Goal: Contribute content: Contribute content

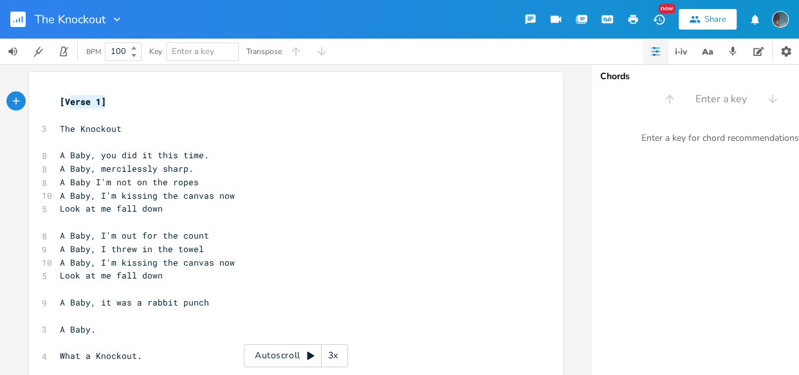
type textarea "[Verse 1]"
drag, startPoint x: 100, startPoint y: 100, endPoint x: 54, endPoint y: 100, distance: 46.3
click at [57, 100] on pre "[Verse 1]" at bounding box center [289, 102] width 464 height 14
click at [61, 147] on pre "​" at bounding box center [289, 142] width 464 height 14
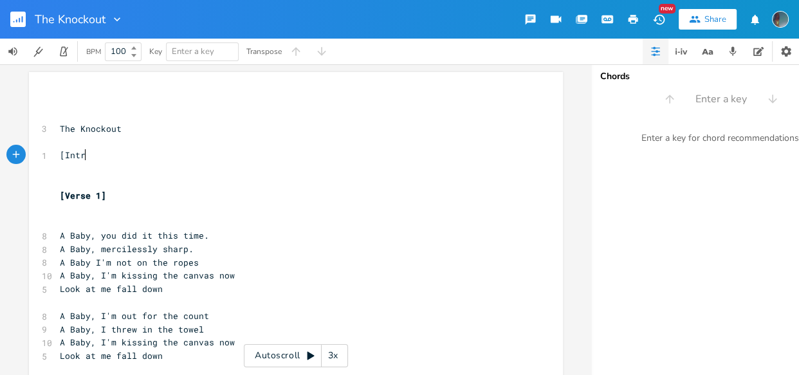
scroll to position [0, 19]
type textarea "[Intro]"
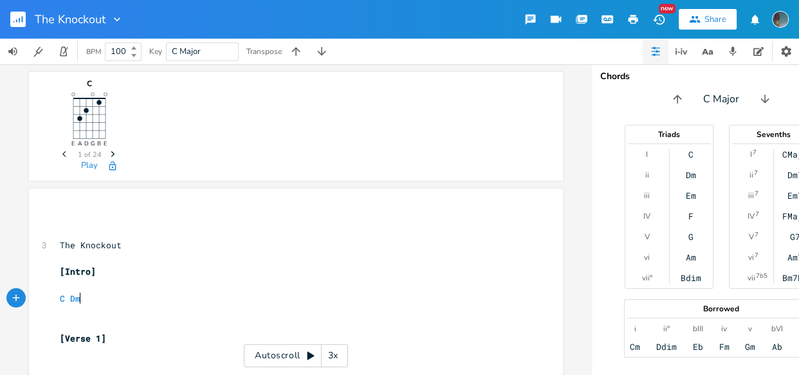
scroll to position [0, 21]
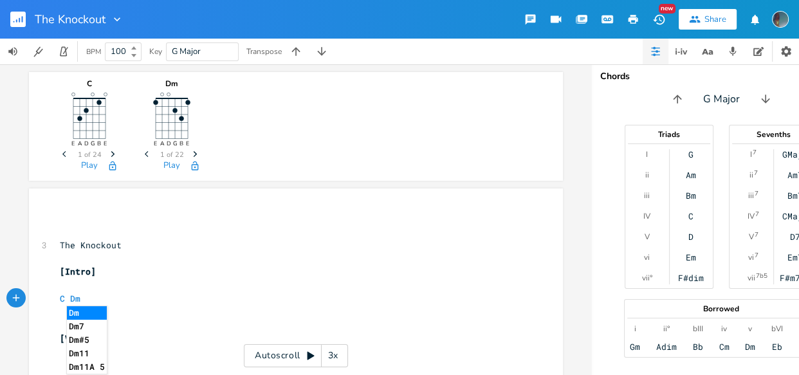
type textarea "C Dm"
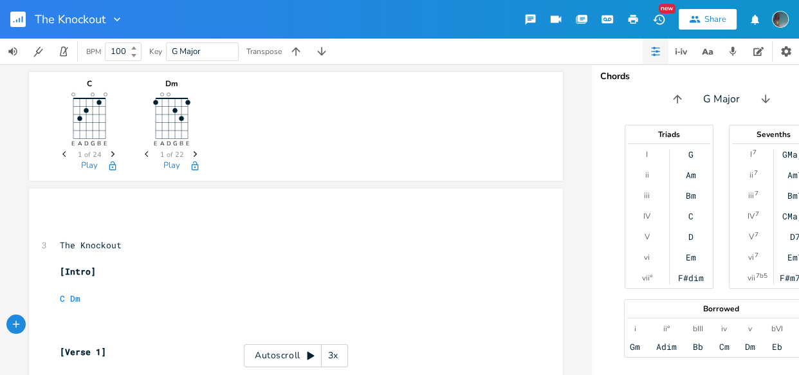
click at [8, 315] on div "button" at bounding box center [15, 324] width 19 height 19
click at [36, 321] on icon "button" at bounding box center [39, 324] width 9 height 9
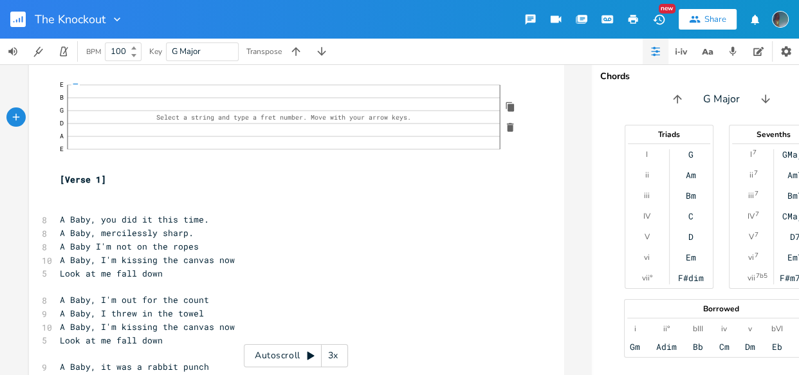
scroll to position [0, 0]
click at [126, 204] on pre "​" at bounding box center [290, 207] width 466 height 14
type textarea "c"
click at [102, 208] on pre "C" at bounding box center [289, 207] width 464 height 14
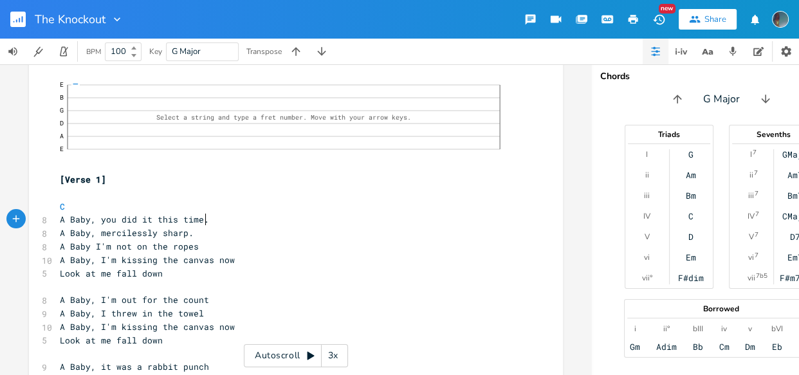
click at [215, 219] on pre "A Baby, you did it this time." at bounding box center [289, 220] width 464 height 14
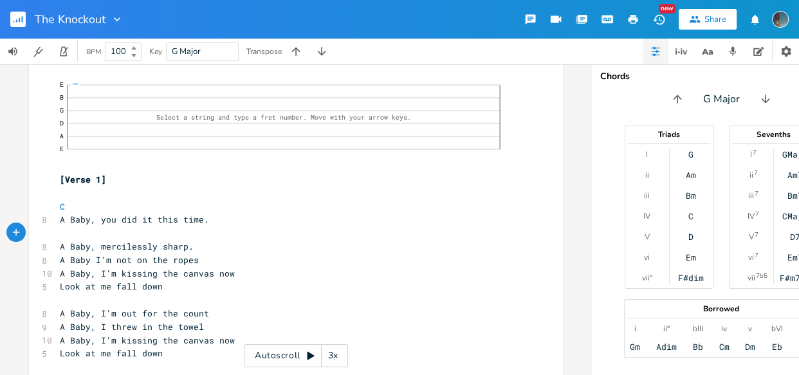
type textarea "Dm"
click at [206, 245] on pre "A Baby, mercilessly sharp." at bounding box center [289, 247] width 464 height 14
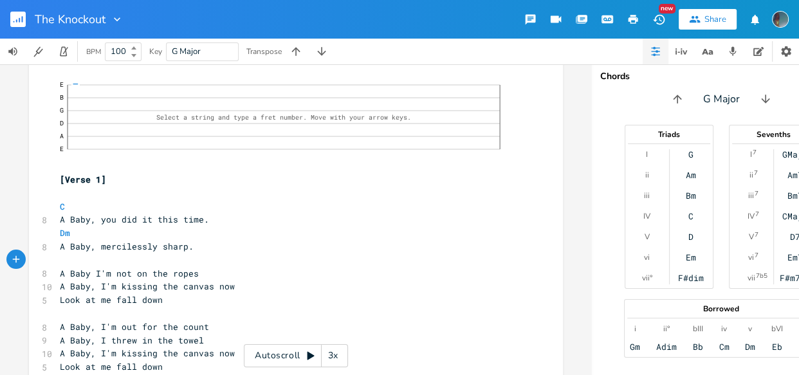
type textarea "C"
click at [206, 274] on pre "A Baby I'm not on the ropes" at bounding box center [289, 274] width 464 height 14
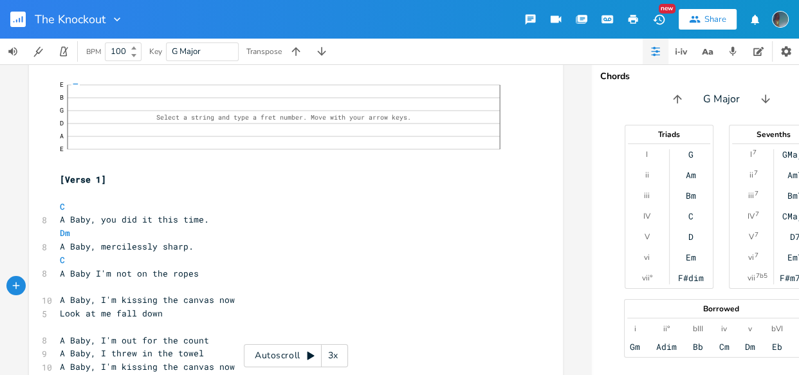
type textarea "Dm"
click at [229, 300] on pre "A Baby, I'm kissing the canvas now" at bounding box center [289, 300] width 464 height 14
click at [185, 286] on pre "Dm" at bounding box center [289, 287] width 464 height 14
type textarea "c"
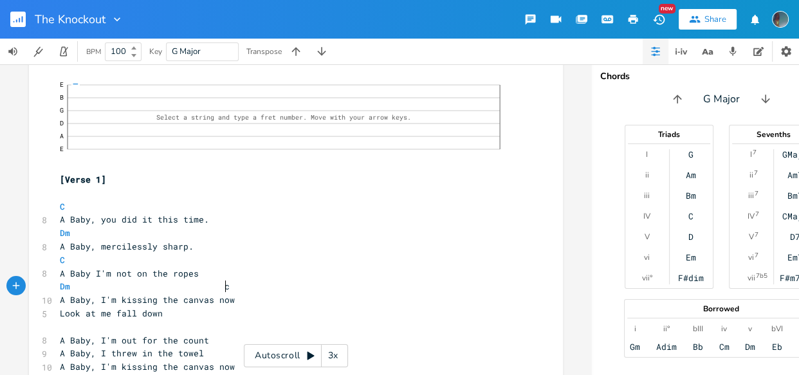
scroll to position [0, 4]
click at [253, 295] on pre "A Baby, I'm kissing the canvas now" at bounding box center [289, 300] width 464 height 14
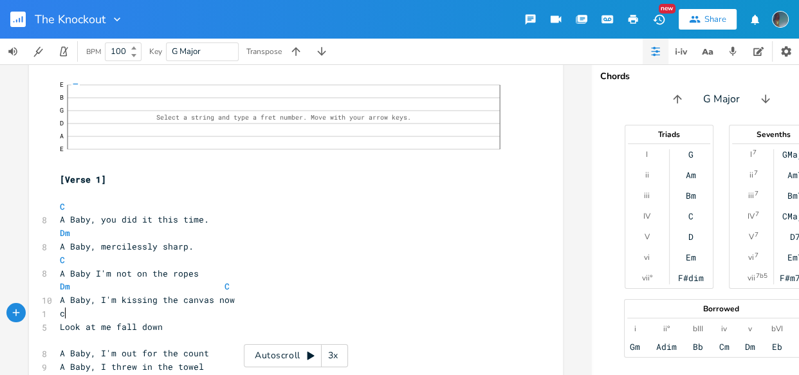
scroll to position [0, 3]
type textarea "c["
type textarea "c"
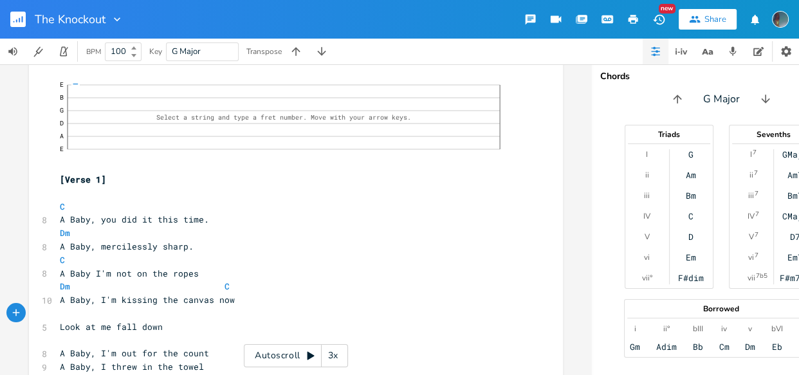
type textarea "dm"
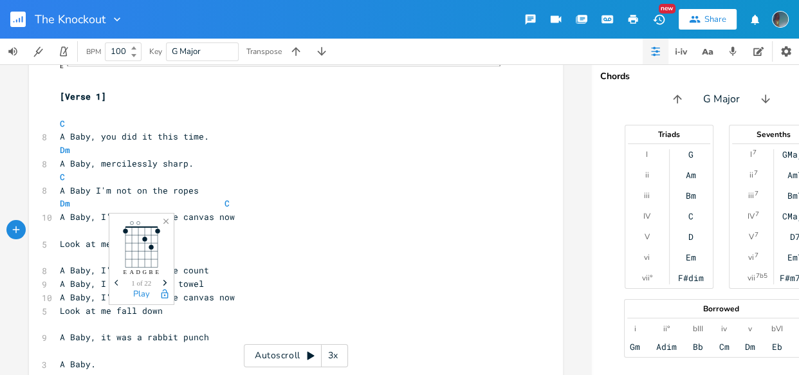
scroll to position [345, 0]
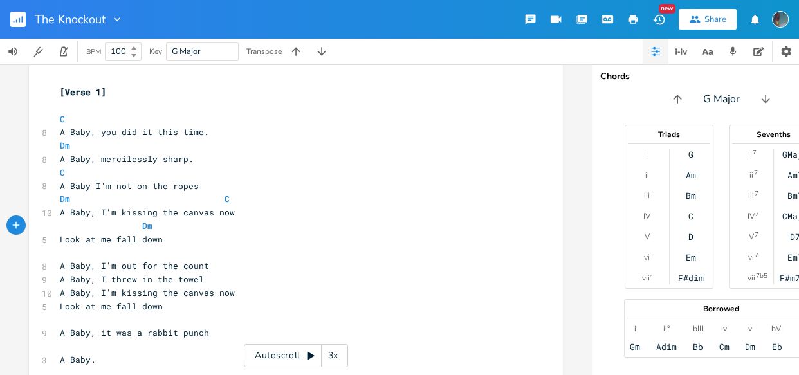
click at [193, 243] on pre "Look at me fall down" at bounding box center [289, 240] width 464 height 14
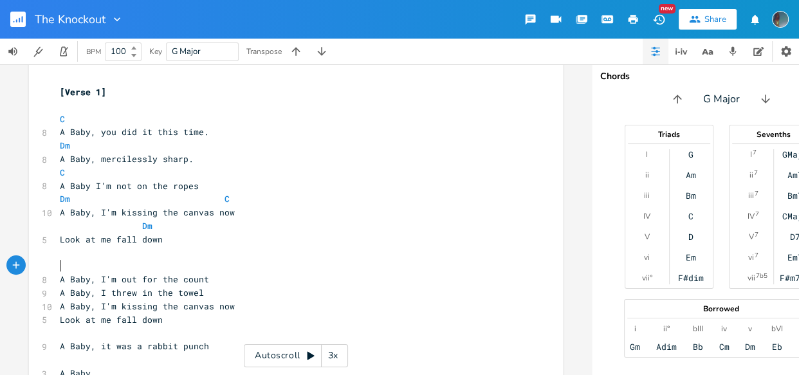
type textarea "C"
click at [184, 260] on pre "C" at bounding box center [289, 266] width 464 height 14
click at [203, 279] on pre "A Baby, I'm out for the count" at bounding box center [289, 280] width 464 height 14
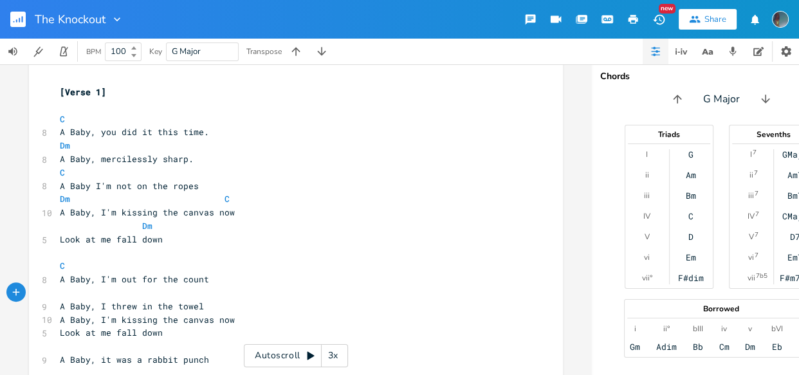
click at [204, 280] on pre "A Baby, I'm out for the count" at bounding box center [289, 280] width 464 height 14
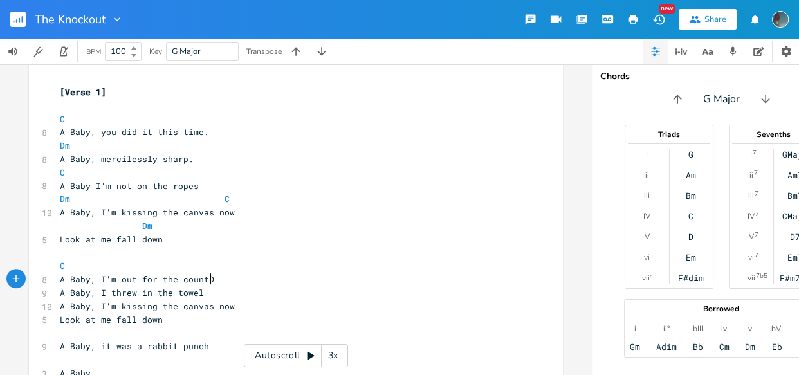
type textarea "Dm"
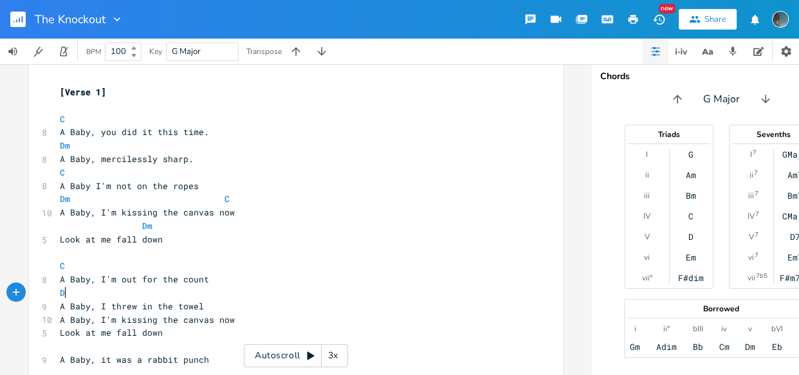
type textarea "Dm"
click at [207, 309] on pre "A Baby, I threw in the towel" at bounding box center [289, 307] width 464 height 14
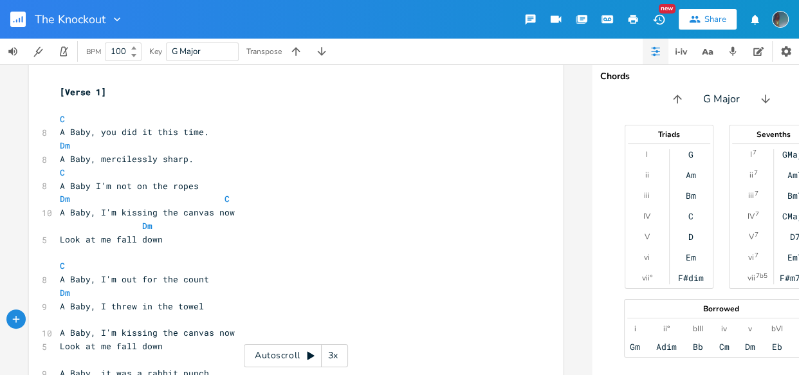
type textarea "C"
click at [231, 335] on pre "A Baby, I'm kissing the canvas now" at bounding box center [289, 333] width 464 height 14
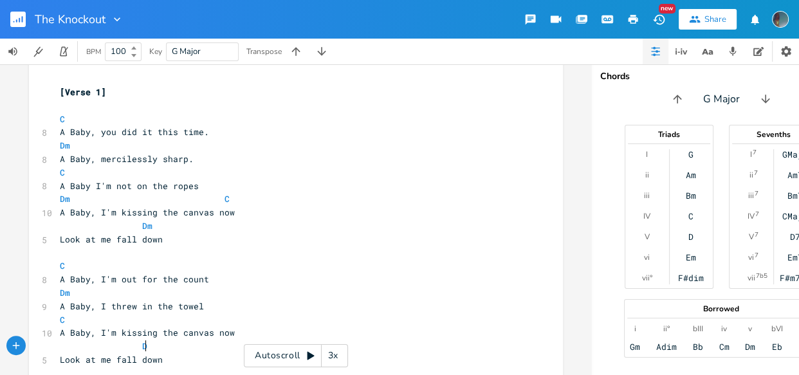
type textarea "Dm"
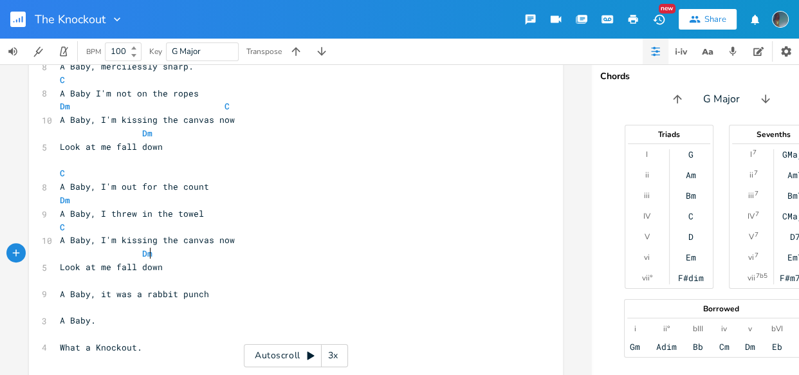
scroll to position [467, 0]
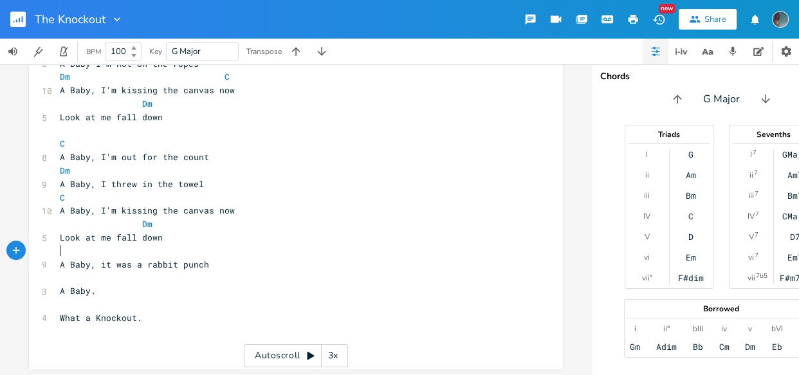
click at [219, 251] on pre "​" at bounding box center [289, 251] width 464 height 14
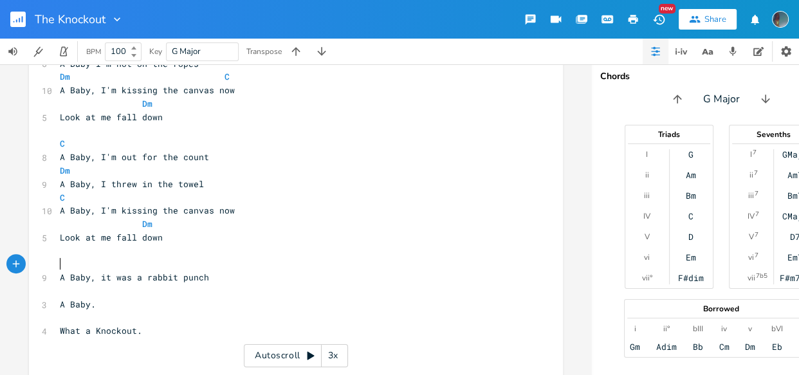
type textarea "C"
click at [217, 296] on pre "​" at bounding box center [289, 291] width 464 height 14
type textarea "Dm"
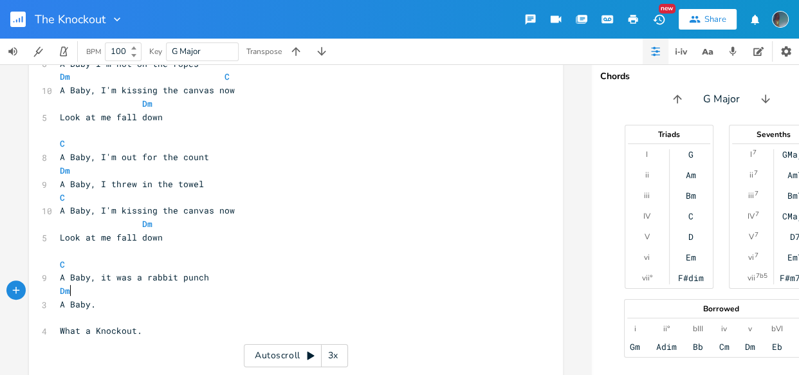
click at [203, 309] on pre "A Baby." at bounding box center [289, 305] width 464 height 14
click at [193, 289] on pre "Dm" at bounding box center [289, 291] width 464 height 14
click at [211, 199] on pre "C" at bounding box center [289, 198] width 464 height 14
type textarea "dn"
type textarea "Dm"
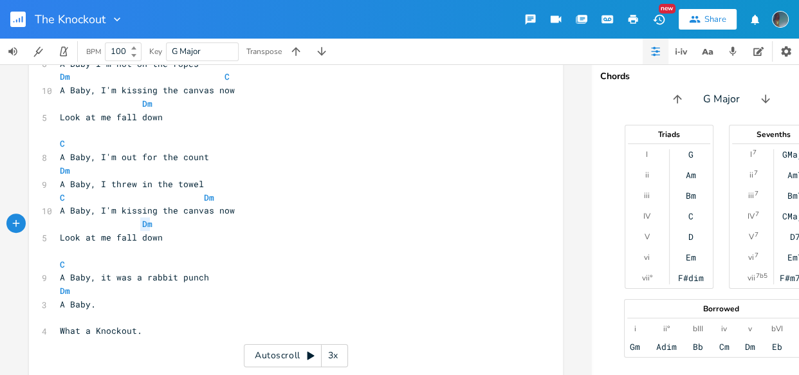
drag, startPoint x: 143, startPoint y: 223, endPoint x: 134, endPoint y: 223, distance: 9.0
click at [134, 223] on span "Dm" at bounding box center [106, 224] width 93 height 12
drag, startPoint x: 151, startPoint y: 226, endPoint x: 133, endPoint y: 225, distance: 17.4
click at [133, 225] on pre "Dm" at bounding box center [289, 224] width 464 height 14
type textarea "c"
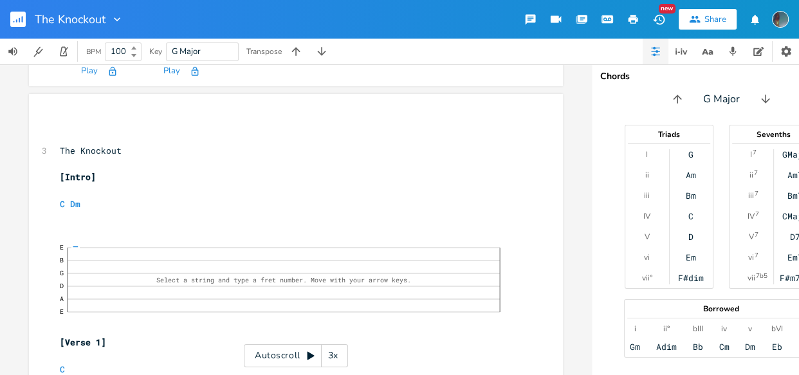
scroll to position [93, 0]
click at [63, 207] on span "C Dm" at bounding box center [73, 205] width 26 height 12
type textarea "|"
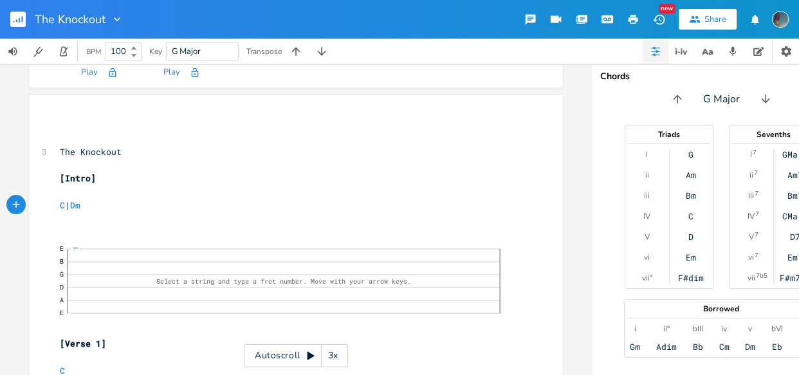
type textarea "\"
type textarea "|"
click at [97, 203] on pre "C | Dm" at bounding box center [289, 206] width 464 height 14
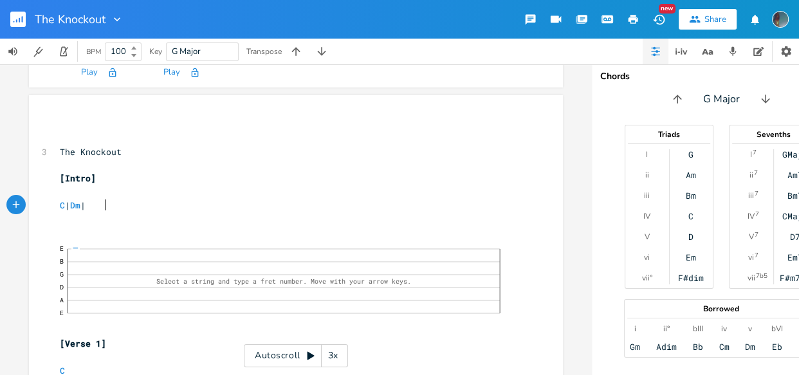
type textarea "| ;"
type textarea "C"
click at [175, 208] on pre "C | Dm | C" at bounding box center [289, 206] width 464 height 14
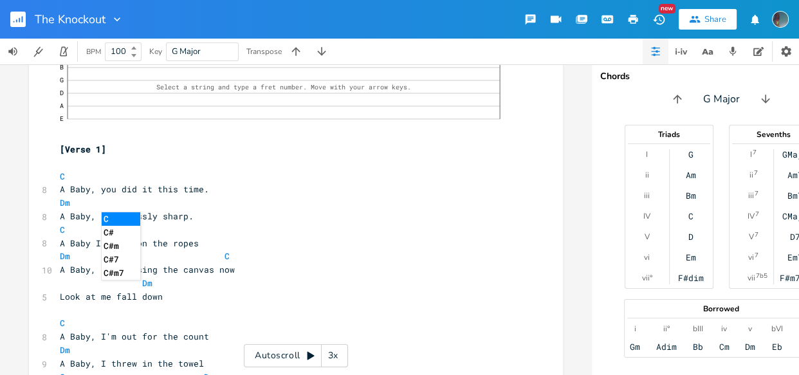
scroll to position [309, 0]
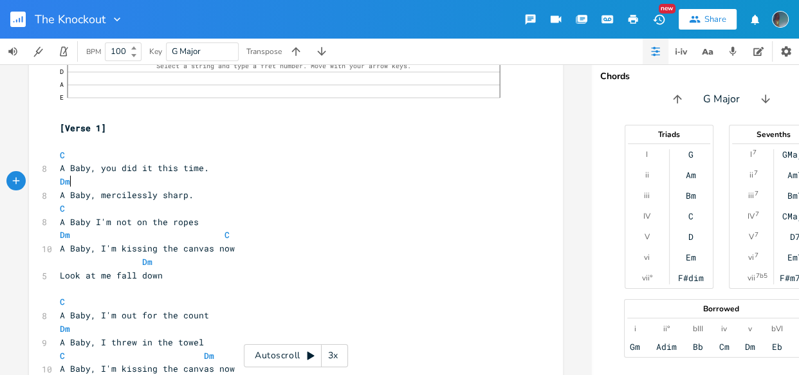
click at [206, 187] on pre "Dm" at bounding box center [289, 182] width 464 height 14
click at [57, 234] on pre "Dm C" at bounding box center [289, 235] width 464 height 14
click at [231, 237] on span at bounding box center [235, 235] width 21 height 14
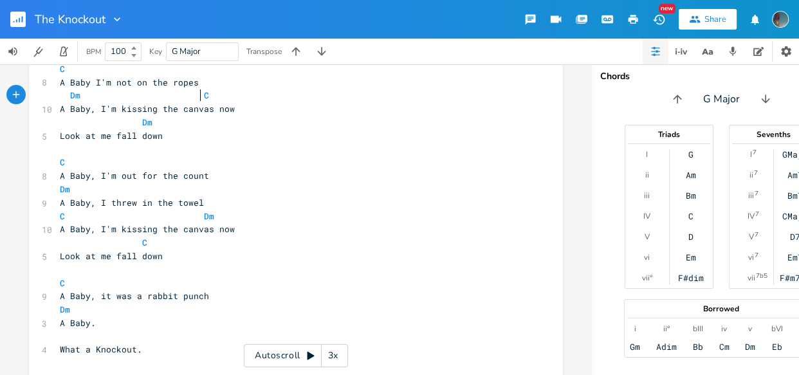
scroll to position [475, 0]
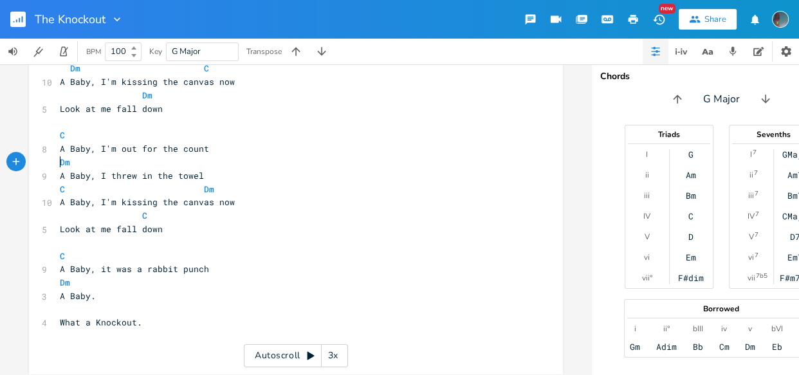
click at [57, 159] on pre "Dm" at bounding box center [289, 163] width 464 height 14
click at [167, 236] on pre "​" at bounding box center [289, 243] width 464 height 14
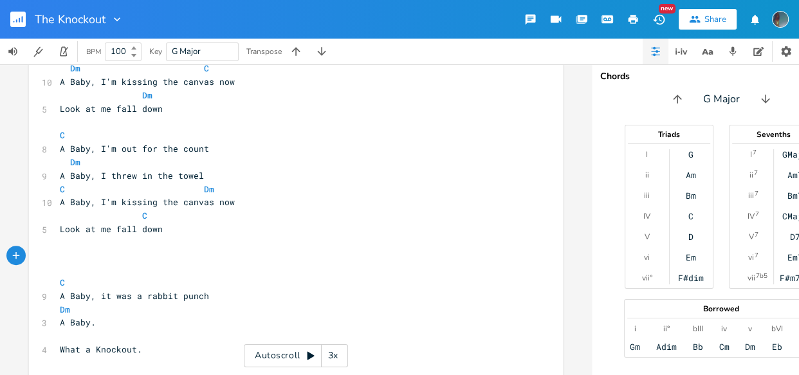
click at [15, 256] on icon "button" at bounding box center [16, 256] width 12 height 12
click at [35, 251] on icon "button" at bounding box center [39, 255] width 9 height 9
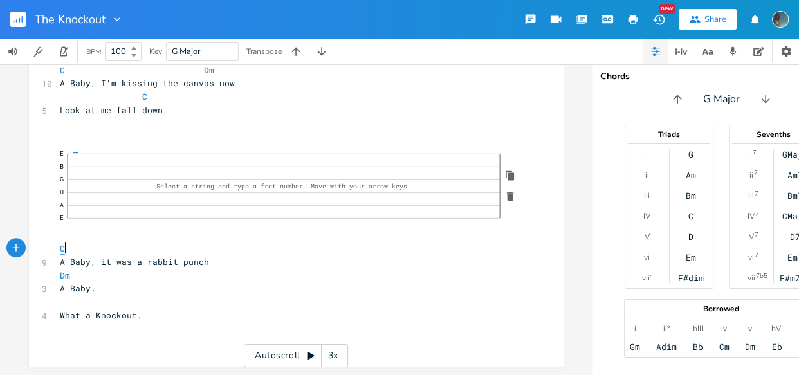
scroll to position [0, 0]
click at [57, 242] on pre "C" at bounding box center [289, 249] width 464 height 14
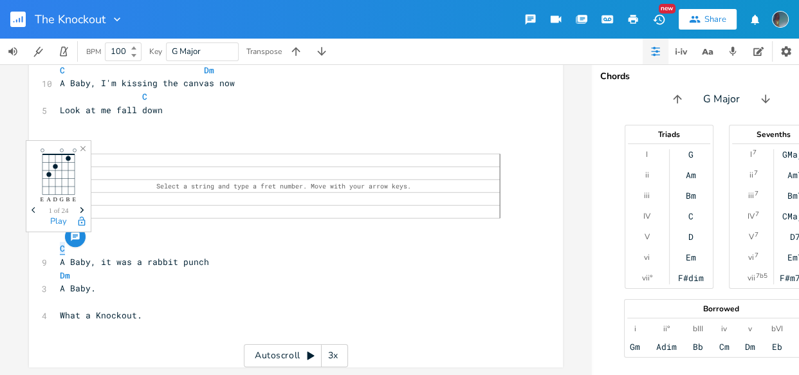
scroll to position [602, 0]
type textarea "Dm"
click at [133, 282] on pre "A Baby." at bounding box center [289, 289] width 464 height 14
type textarea "Dm"
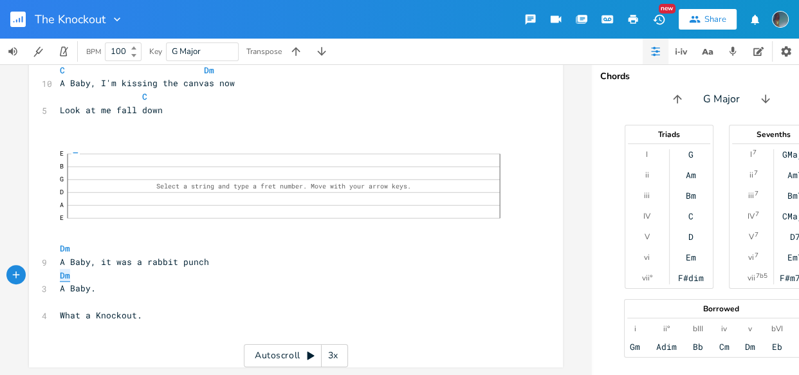
drag, startPoint x: 65, startPoint y: 267, endPoint x: 58, endPoint y: 267, distance: 7.1
click at [60, 270] on span "Dm" at bounding box center [91, 276] width 62 height 12
type textarea "C"
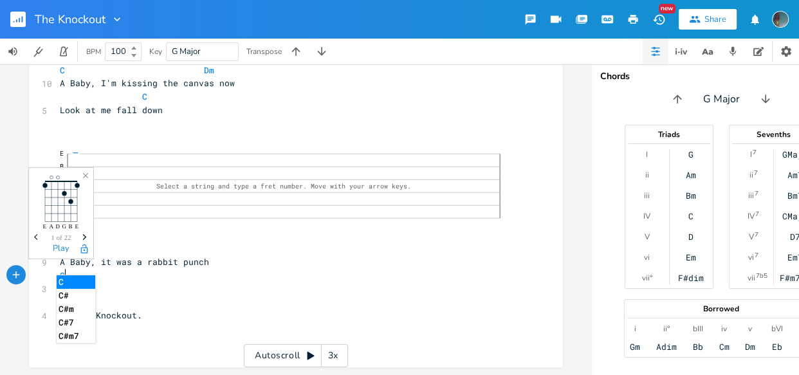
click at [95, 277] on li "C" at bounding box center [76, 282] width 39 height 14
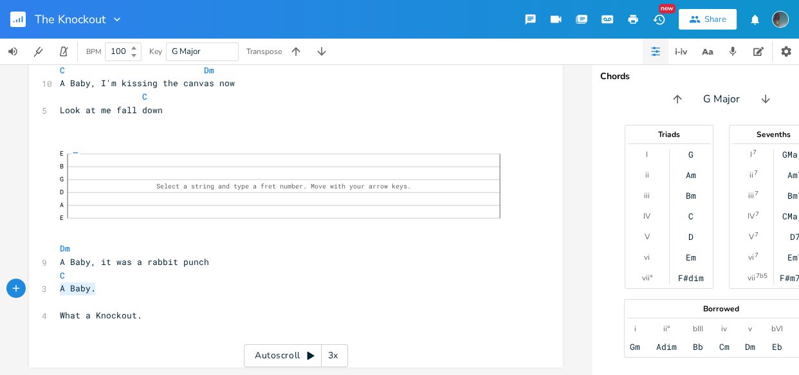
type textarea "C A Baby."
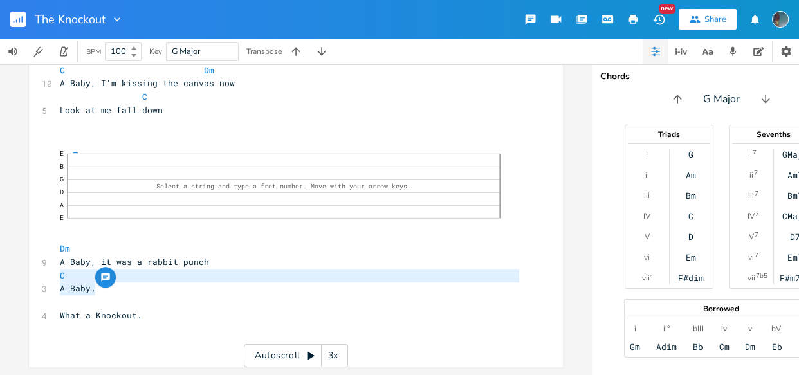
drag, startPoint x: 89, startPoint y: 279, endPoint x: 49, endPoint y: 273, distance: 40.4
click at [100, 286] on pre "A Baby." at bounding box center [289, 289] width 464 height 14
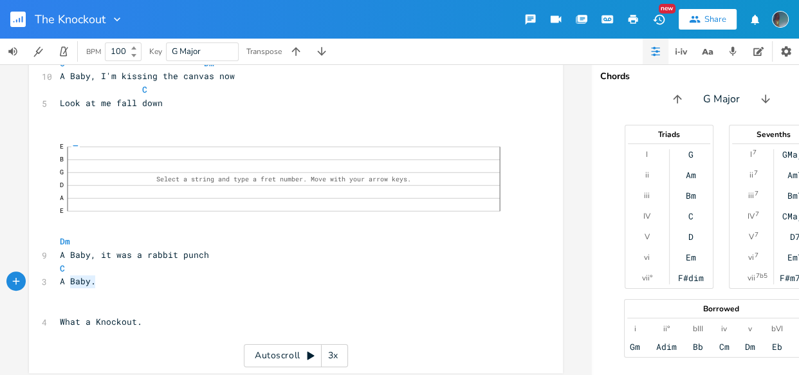
type textarea "C A Baby."
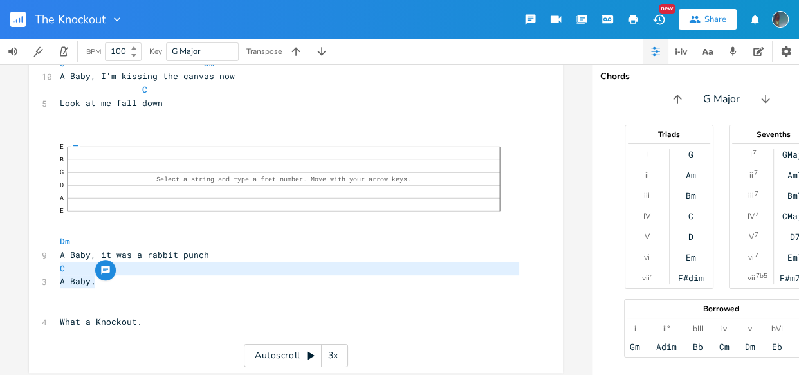
drag, startPoint x: 90, startPoint y: 284, endPoint x: 48, endPoint y: 269, distance: 45.0
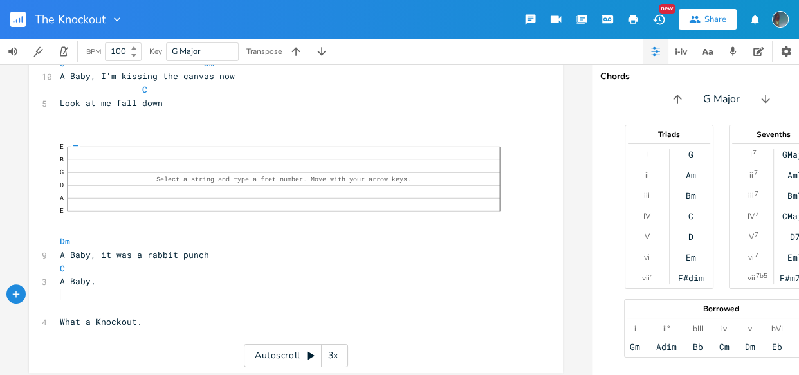
click at [70, 294] on pre "​" at bounding box center [289, 295] width 464 height 14
paste textarea "C"
click at [57, 296] on pre "C" at bounding box center [289, 295] width 464 height 14
type textarea "Dm"
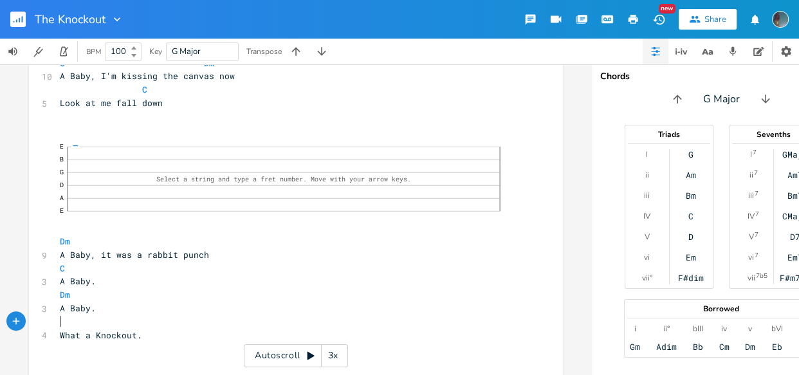
click at [104, 316] on pre "​" at bounding box center [289, 322] width 464 height 14
type textarea "C"
type textarea "dM"
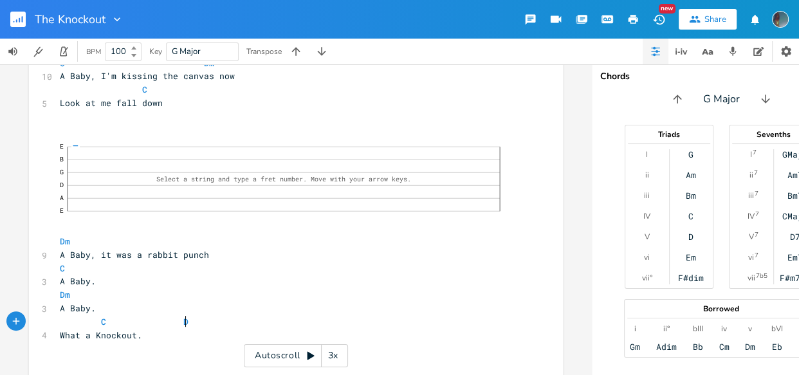
type textarea "DM"
type textarea "M"
type textarea "m"
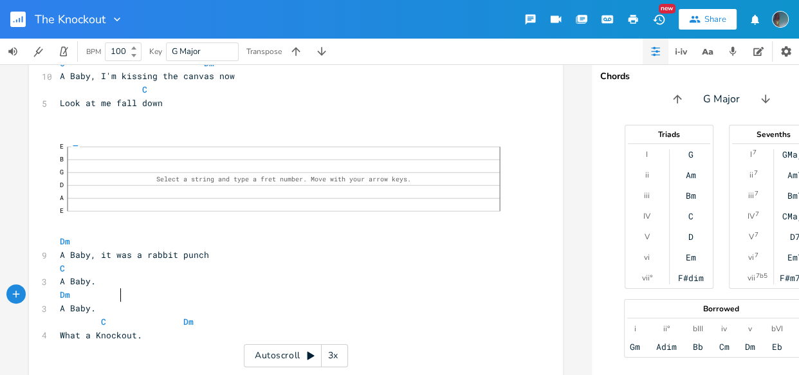
click at [140, 297] on pre "Dm" at bounding box center [289, 295] width 464 height 14
type textarea "Dm13"
click at [127, 295] on span "Dm13" at bounding box center [132, 295] width 21 height 12
click at [126, 295] on span "Dm13" at bounding box center [132, 295] width 21 height 12
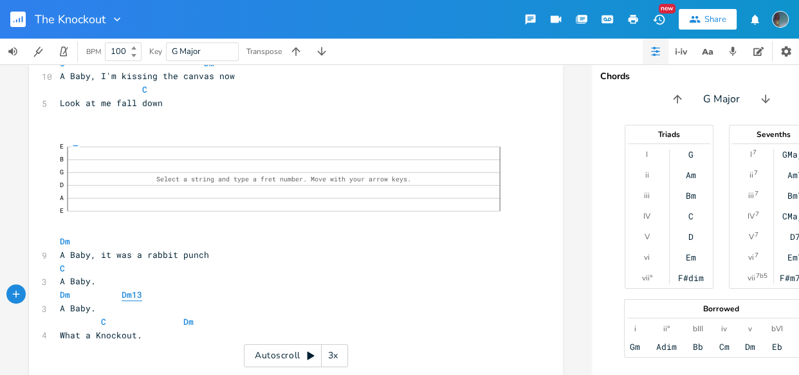
click at [126, 295] on span "Dm13" at bounding box center [132, 295] width 21 height 12
type textarea "Dm13"
click at [126, 295] on span "Dm13" at bounding box center [132, 295] width 21 height 12
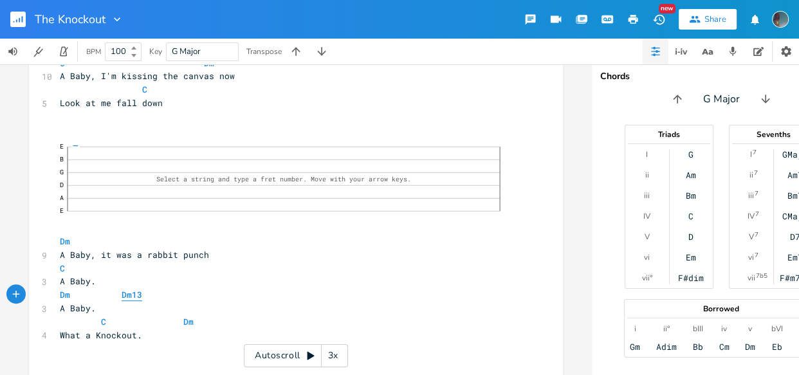
click at [126, 295] on span "Dm13" at bounding box center [132, 295] width 21 height 12
type textarea "Dm13"
click at [126, 295] on span "Dm13" at bounding box center [132, 295] width 21 height 12
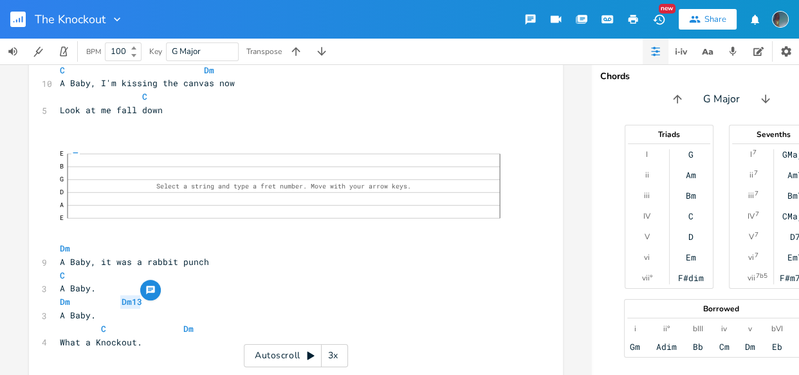
scroll to position [629, 0]
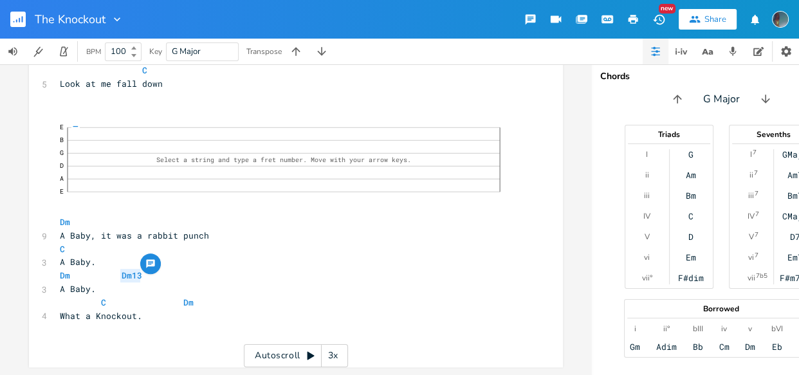
click at [138, 272] on pre "Dm Dm13" at bounding box center [289, 276] width 464 height 14
type textarea "/"
type textarea "add"
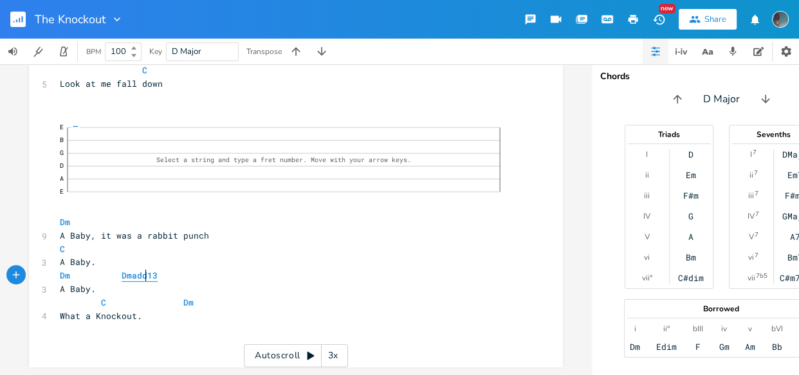
click at [134, 270] on span "Dmadd13" at bounding box center [140, 276] width 36 height 12
type textarea "Dmadd13"
click at [140, 270] on span "Dmadd13" at bounding box center [140, 276] width 36 height 12
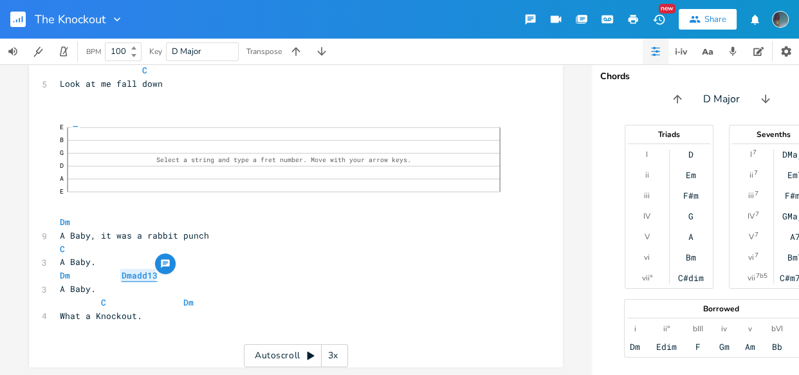
type textarea "Dmadd13"
click at [140, 270] on span "Dmadd13" at bounding box center [140, 276] width 36 height 12
click at [135, 270] on span "Dmadd13" at bounding box center [140, 276] width 36 height 12
click at [147, 269] on pre "Dm Dma13" at bounding box center [289, 276] width 464 height 14
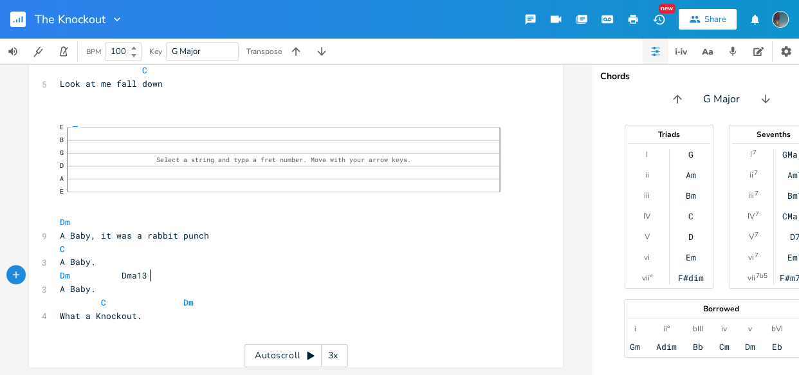
scroll to position [0, 1]
type textarea "13"
type textarea "m113"
type textarea "3"
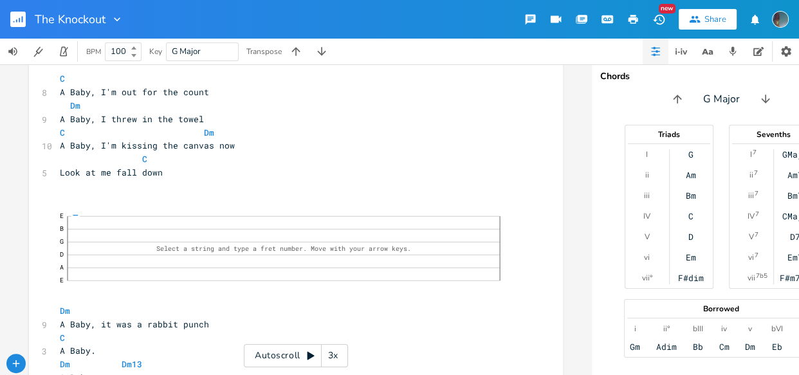
scroll to position [629, 0]
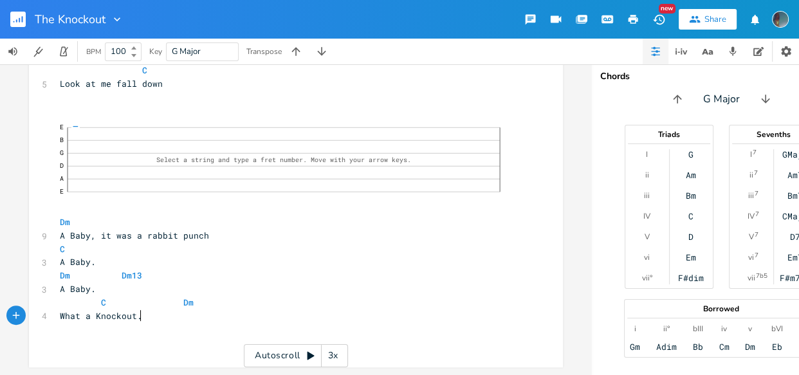
click at [219, 309] on pre "What a Knockout." at bounding box center [289, 316] width 464 height 14
click at [11, 309] on icon "button" at bounding box center [16, 315] width 12 height 12
click at [35, 313] on icon "button" at bounding box center [38, 316] width 6 height 6
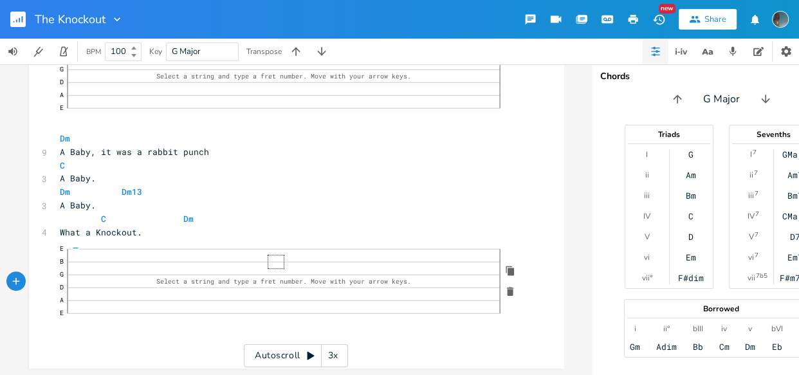
scroll to position [713, 0]
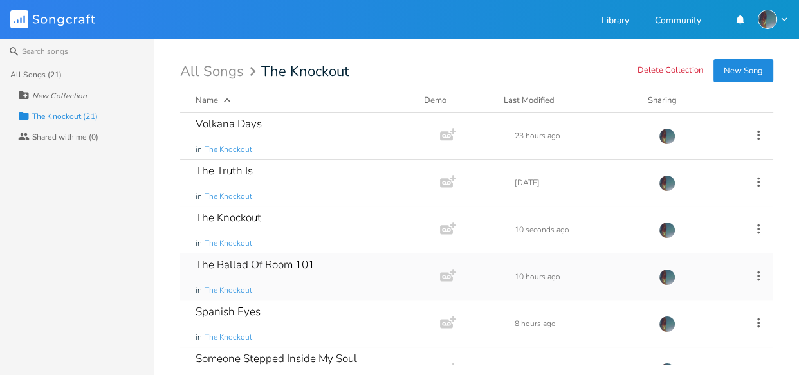
click at [246, 262] on div "The Ballad Of Room 101" at bounding box center [255, 264] width 119 height 11
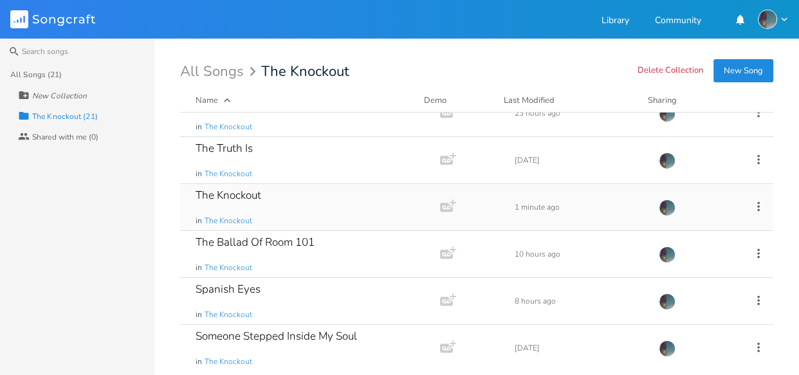
scroll to position [27, 0]
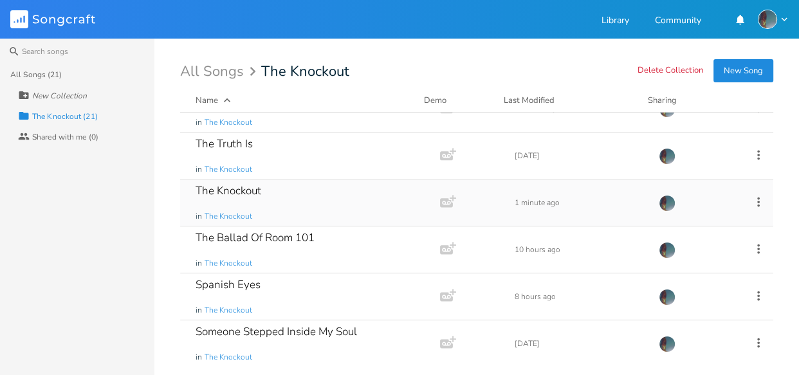
click at [251, 210] on div "The Knockout in The Knockout" at bounding box center [308, 202] width 224 height 46
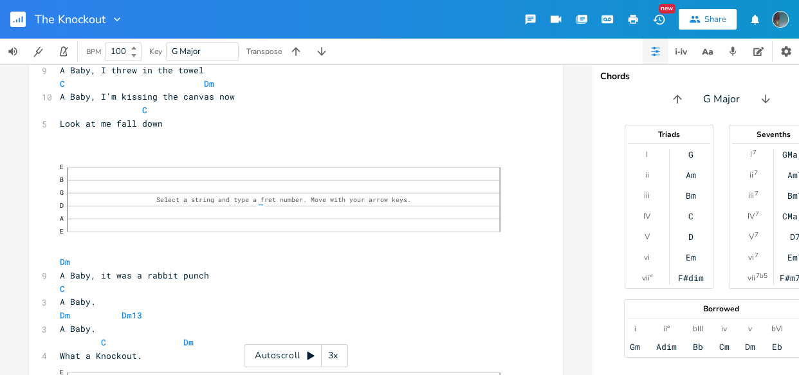
scroll to position [713, 0]
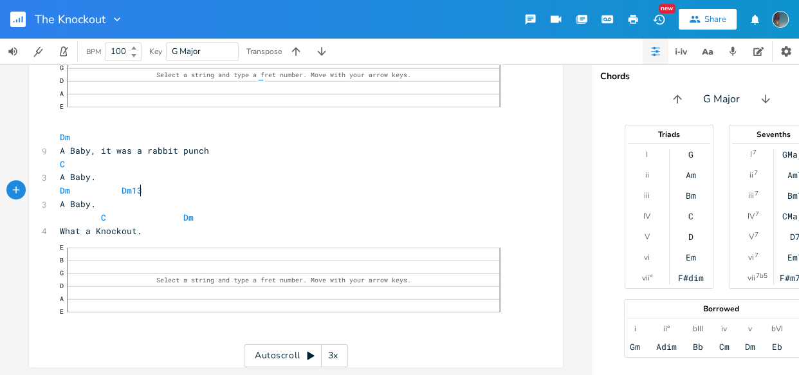
click at [138, 184] on pre "Dm Dm13" at bounding box center [289, 191] width 464 height 14
type textarea "6 (i"
type textarea "ou Dn"
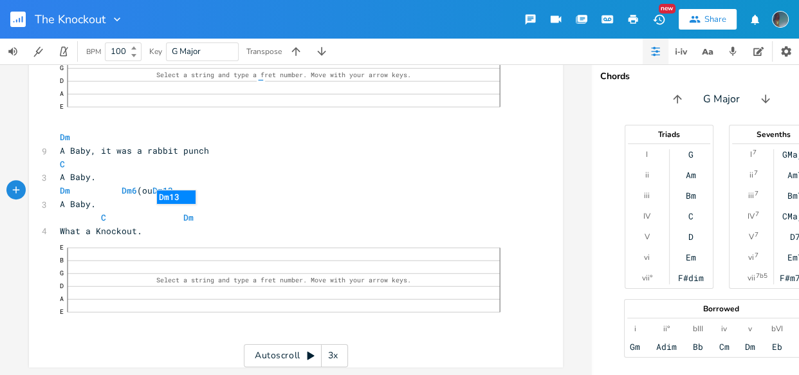
type textarea "m13)"
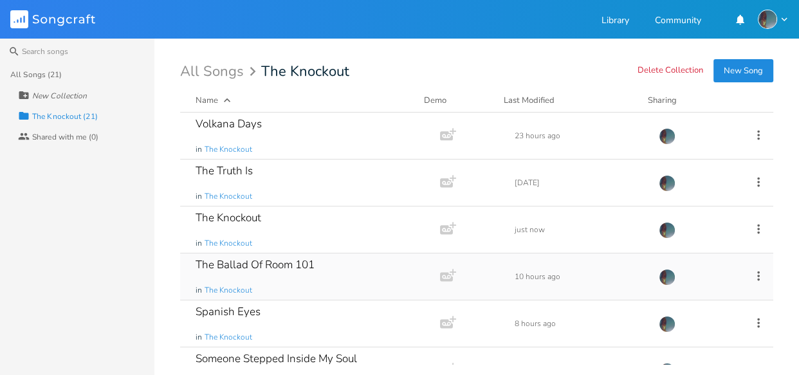
click at [249, 269] on div "The Ballad Of Room 101" at bounding box center [255, 264] width 119 height 11
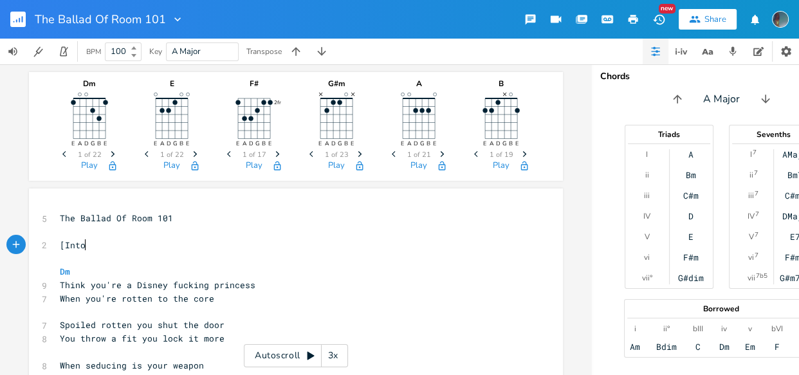
type textarea "[Intor"
type textarea "ro]"
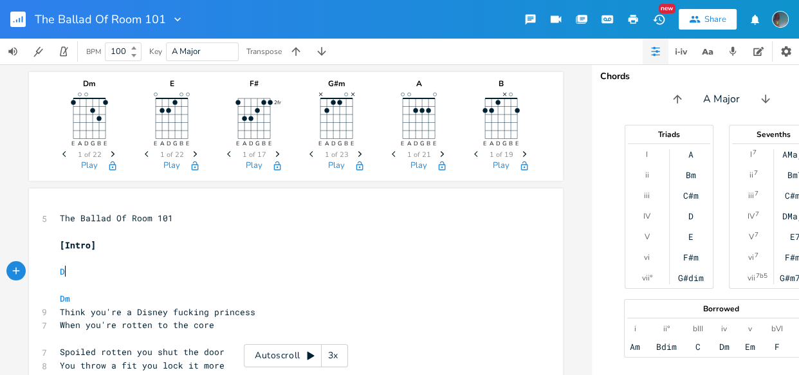
scroll to position [0, 13]
type textarea "DM"
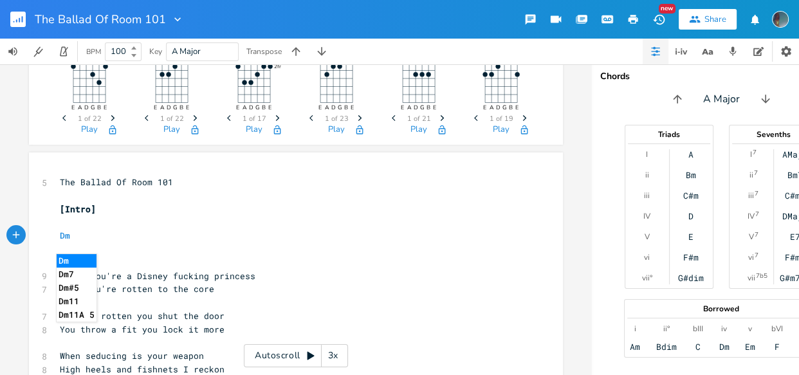
scroll to position [0, 0]
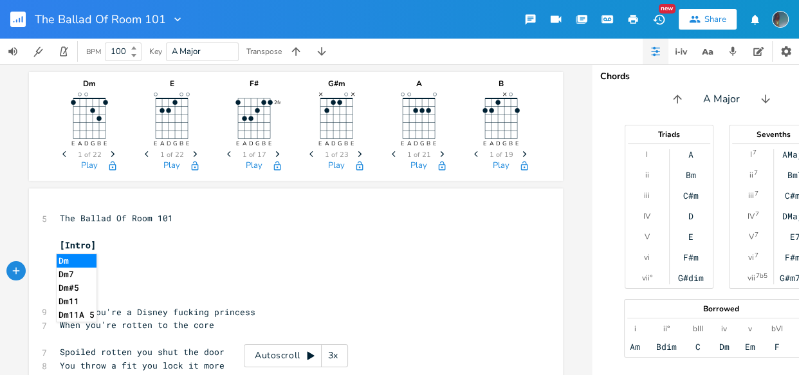
type textarea "m"
click at [110, 152] on icon "Next" at bounding box center [112, 154] width 7 height 7
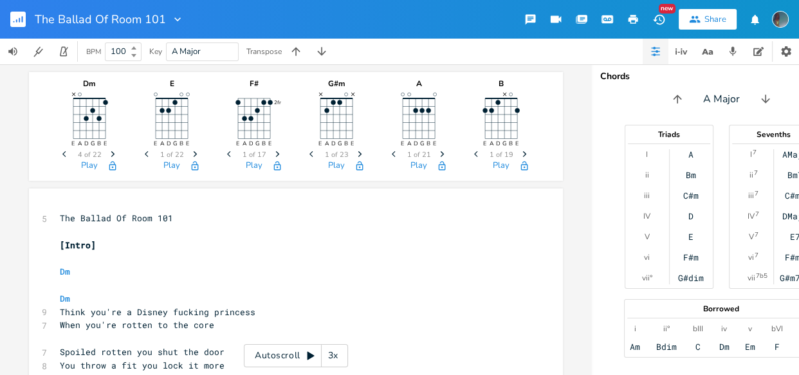
click at [110, 152] on icon "Next" at bounding box center [112, 154] width 7 height 7
click at [109, 152] on icon "Next" at bounding box center [112, 154] width 7 height 7
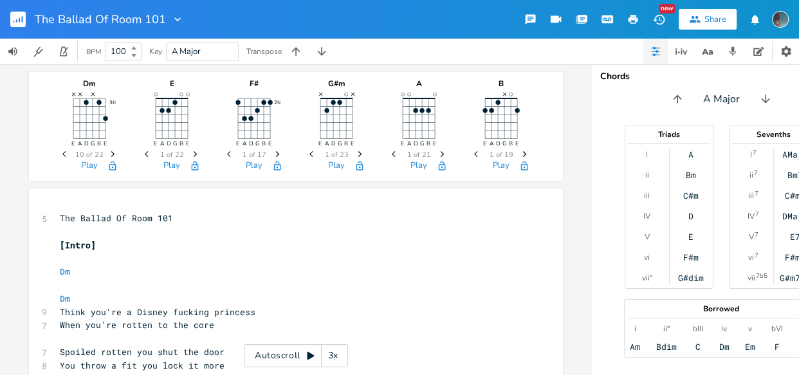
click at [109, 152] on icon "Next" at bounding box center [112, 154] width 7 height 7
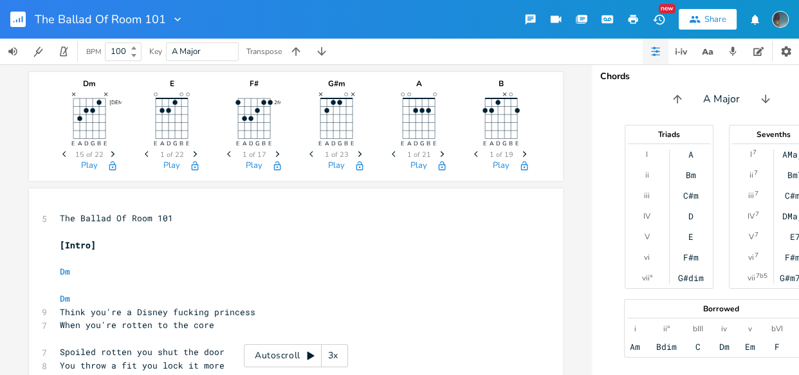
click at [64, 152] on icon "Previous" at bounding box center [65, 154] width 7 height 7
click at [104, 265] on pre "Dm" at bounding box center [289, 272] width 464 height 14
click at [102, 271] on pre "Dm" at bounding box center [289, 272] width 464 height 14
type textarea "| Asys"
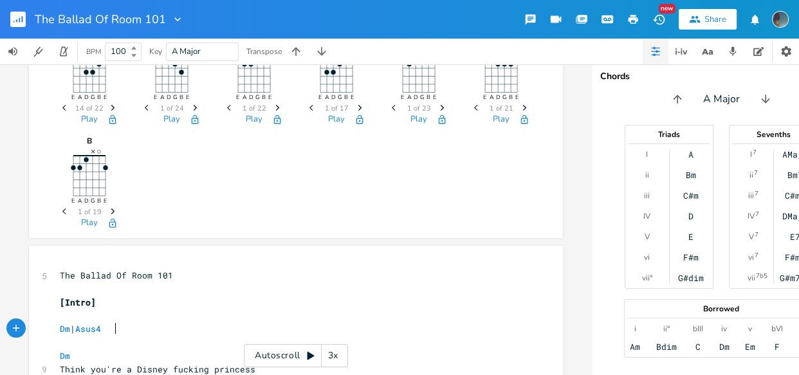
scroll to position [0, 0]
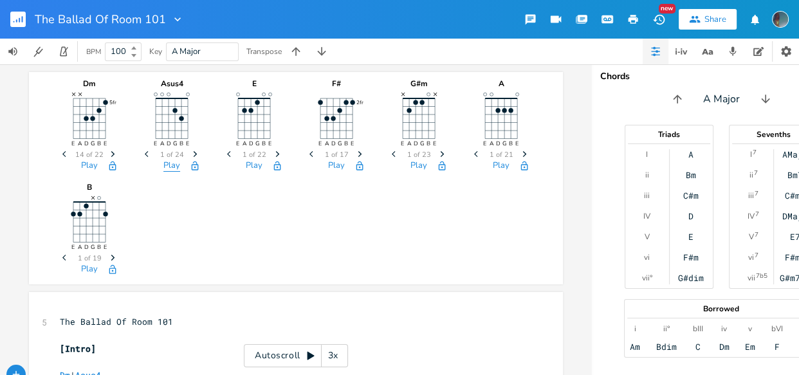
type textarea "us4"
click at [166, 167] on button "Play" at bounding box center [171, 166] width 17 height 11
click at [192, 155] on icon "Next" at bounding box center [195, 154] width 7 height 7
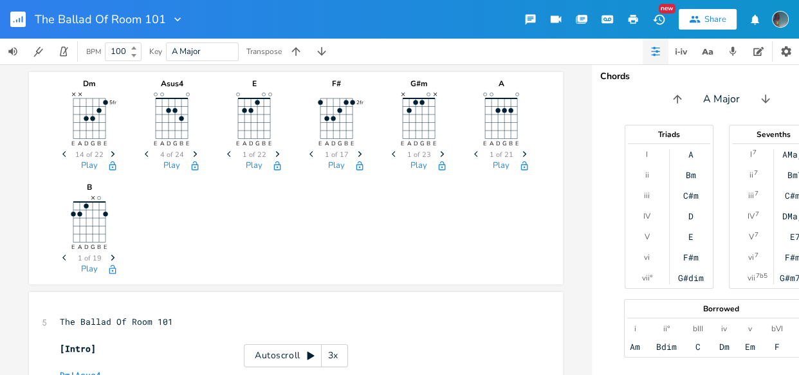
click at [192, 155] on icon "Next" at bounding box center [195, 154] width 7 height 7
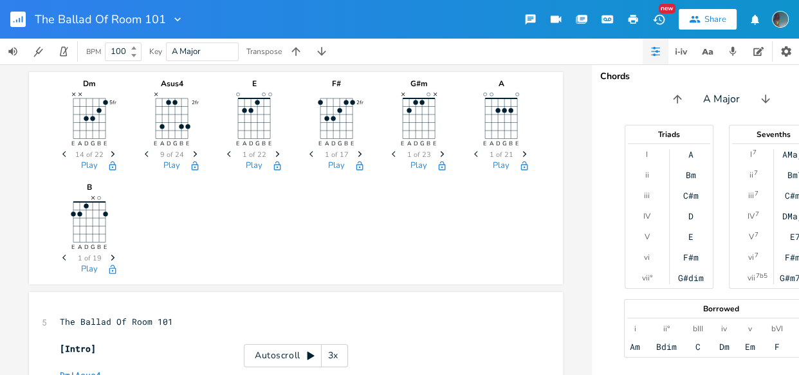
click at [192, 155] on icon "Next" at bounding box center [195, 154] width 7 height 7
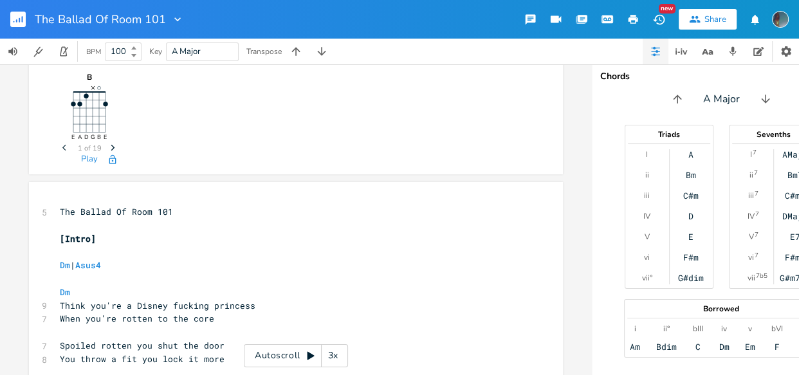
scroll to position [122, 0]
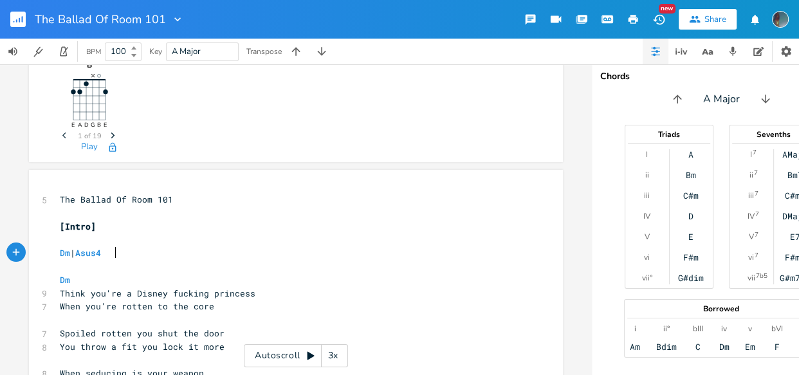
click at [119, 257] on pre "Dm | Asus4" at bounding box center [289, 253] width 464 height 14
type textarea "|C"
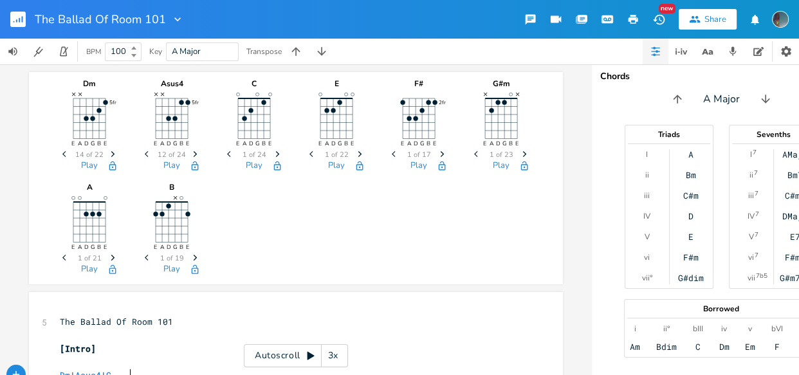
type textarea "c"
click at [274, 154] on icon "Next" at bounding box center [277, 154] width 7 height 7
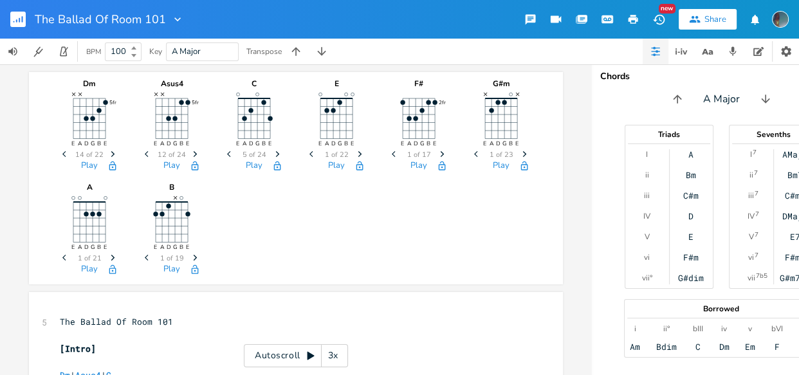
click at [274, 154] on icon "Next" at bounding box center [277, 154] width 7 height 7
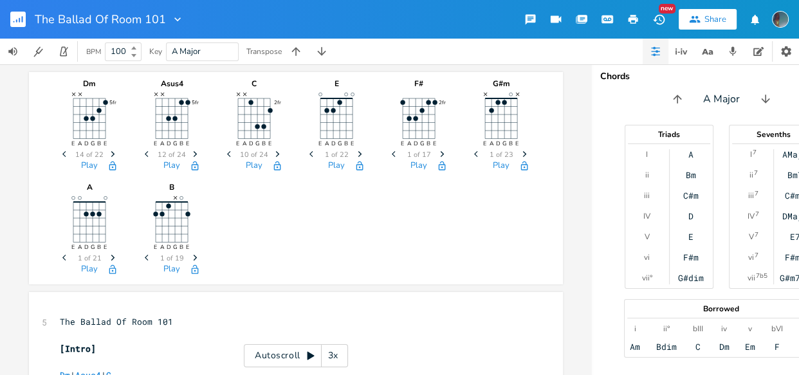
click at [274, 154] on icon "Next" at bounding box center [277, 154] width 7 height 7
click at [225, 149] on span "Previous" at bounding box center [230, 154] width 17 height 23
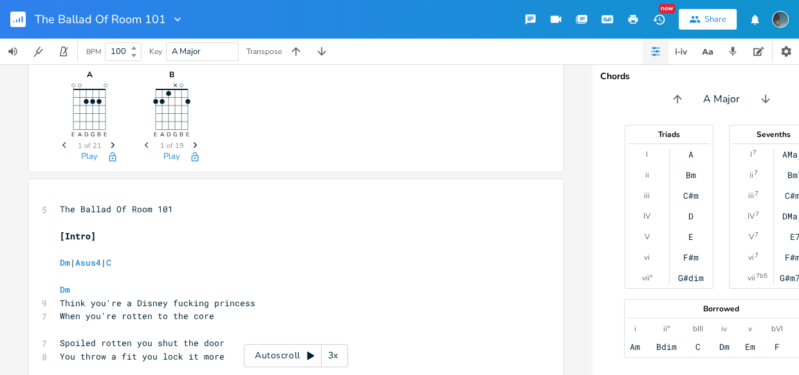
scroll to position [118, 0]
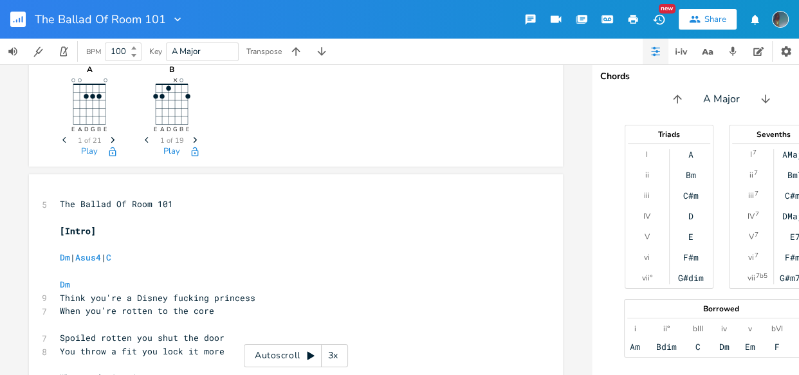
click at [178, 253] on pre "Dm | Asus4 | C" at bounding box center [289, 258] width 464 height 14
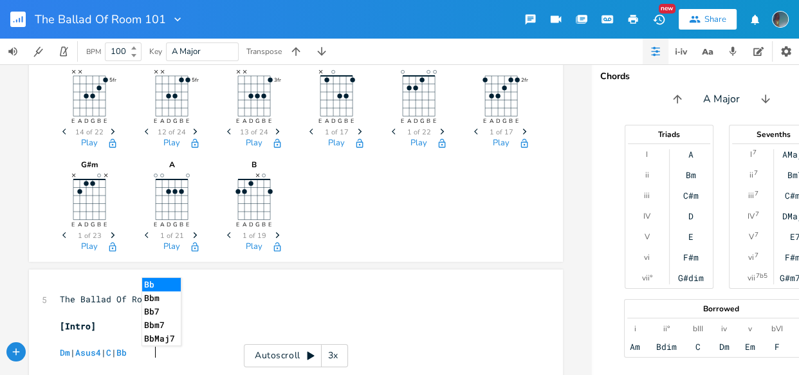
scroll to position [0, 0]
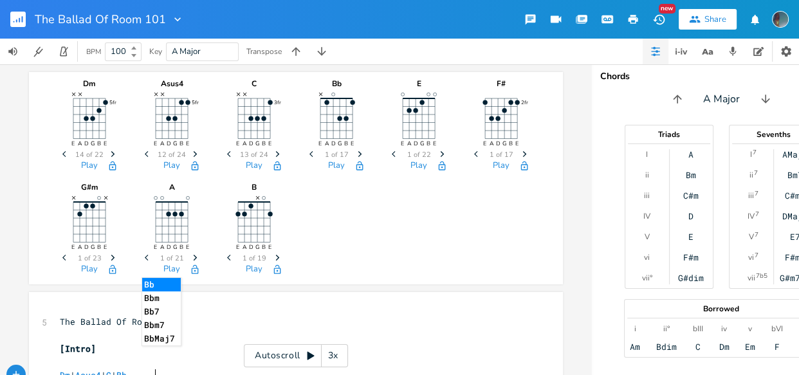
type textarea "| Bb"
click at [356, 149] on span "Next" at bounding box center [359, 154] width 17 height 23
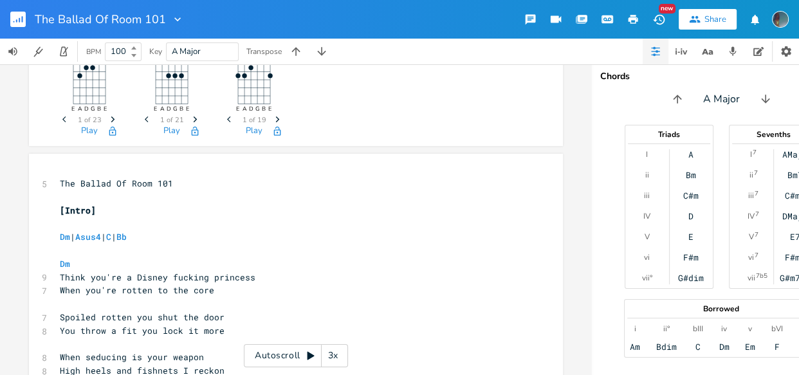
scroll to position [161, 0]
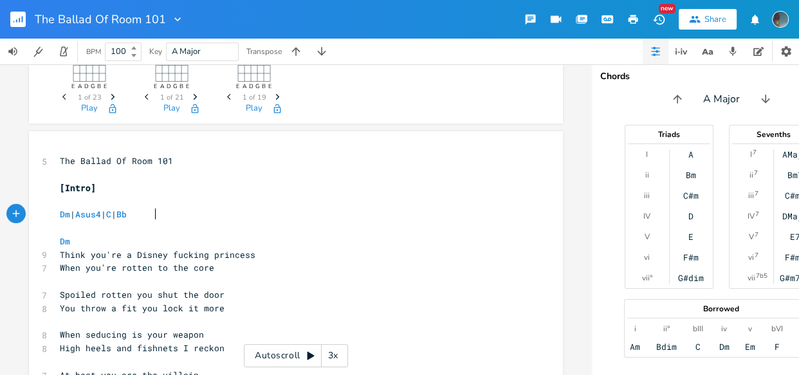
click at [165, 219] on pre "Dm | Asus4 | C | Bb" at bounding box center [289, 215] width 464 height 14
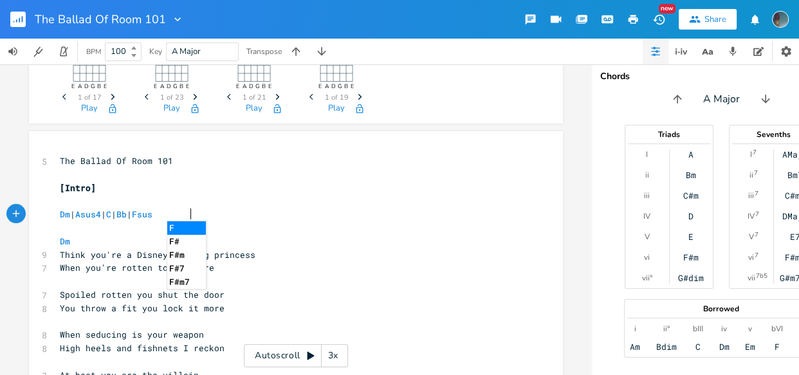
scroll to position [0, 23]
type textarea "| Fsus4"
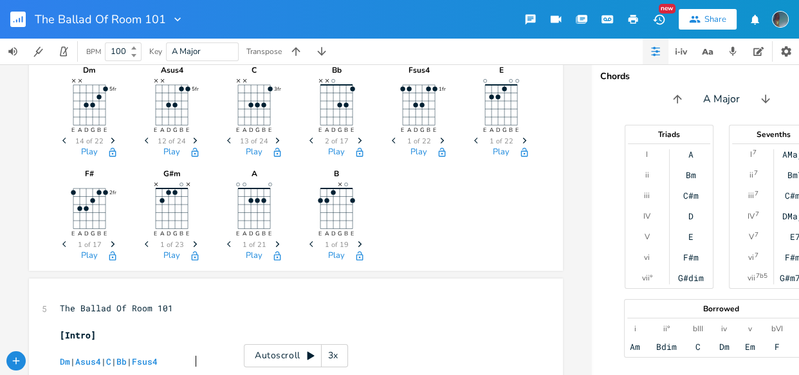
scroll to position [8, 0]
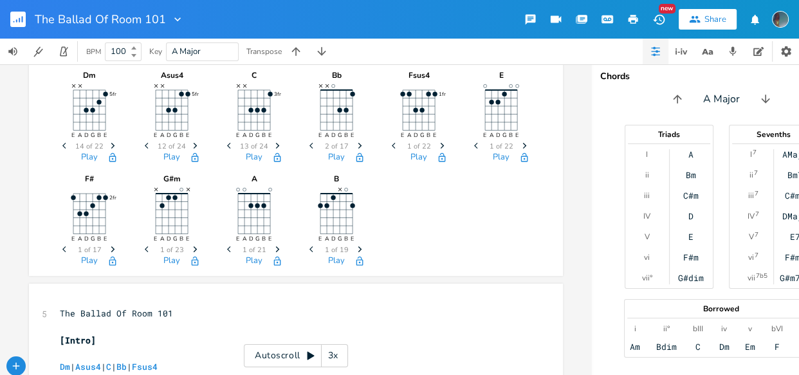
click at [439, 140] on span "Next" at bounding box center [442, 146] width 17 height 23
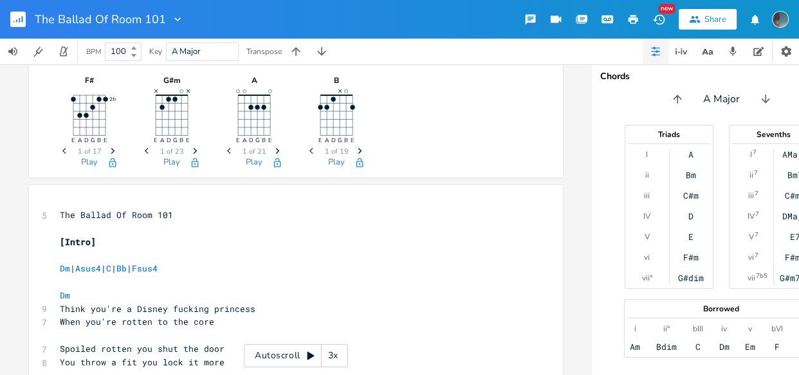
scroll to position [206, 0]
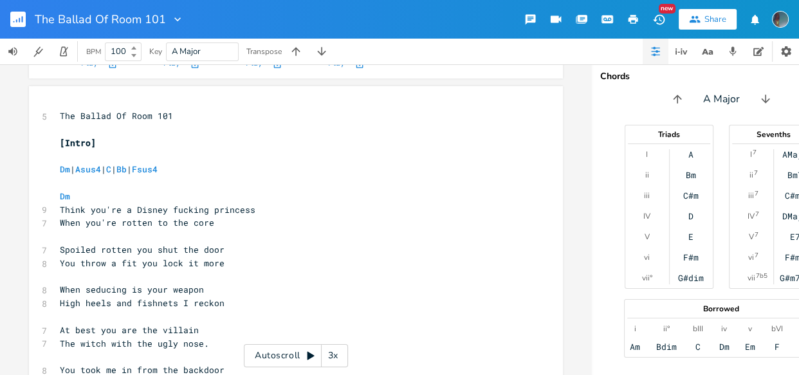
click at [132, 170] on span "Dm | Asus4 | C | Bb | Fsus4" at bounding box center [109, 169] width 98 height 12
type textarea "|Gsus4"
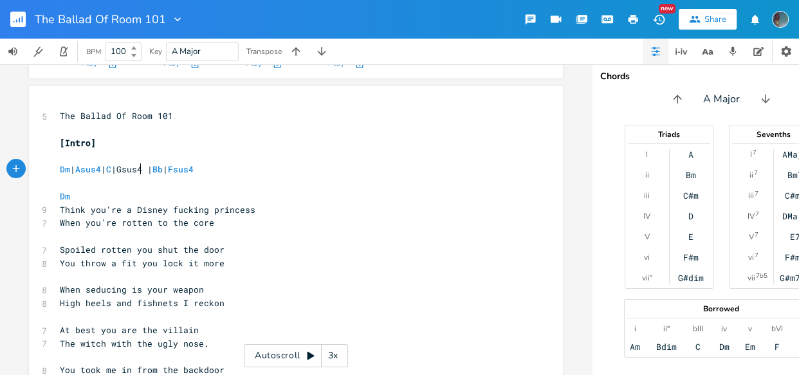
scroll to position [0, 2]
click at [142, 167] on span "Gsus4" at bounding box center [129, 169] width 26 height 12
click at [177, 137] on icon "button" at bounding box center [178, 139] width 4 height 6
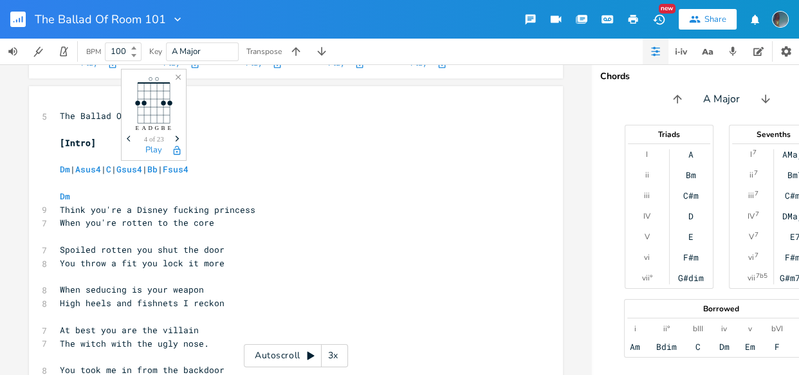
click at [177, 137] on icon "button" at bounding box center [178, 139] width 4 height 6
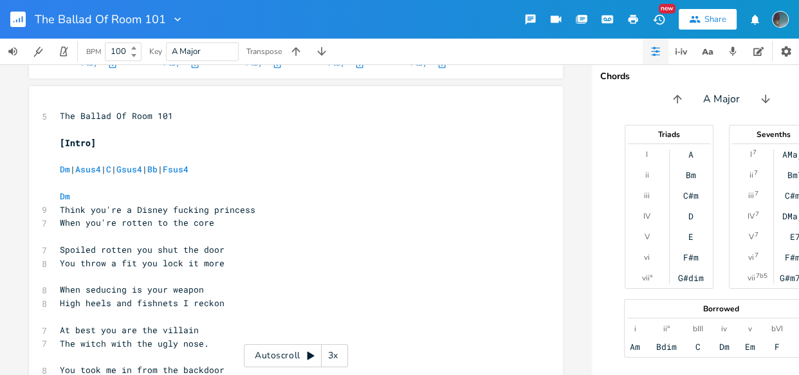
click at [237, 170] on pre "Dm | Asus4 | C | Gsus4 | Bb | Fsus4" at bounding box center [289, 170] width 464 height 14
type textarea "| Gm"
type textarea "FM"
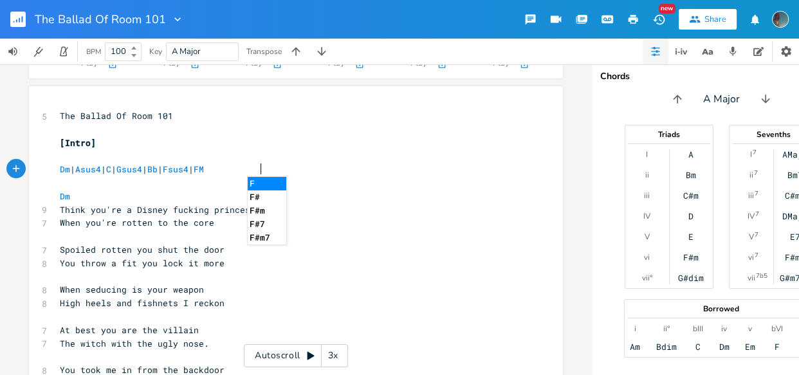
scroll to position [0, 11]
type textarea "m"
type textarea "Am"
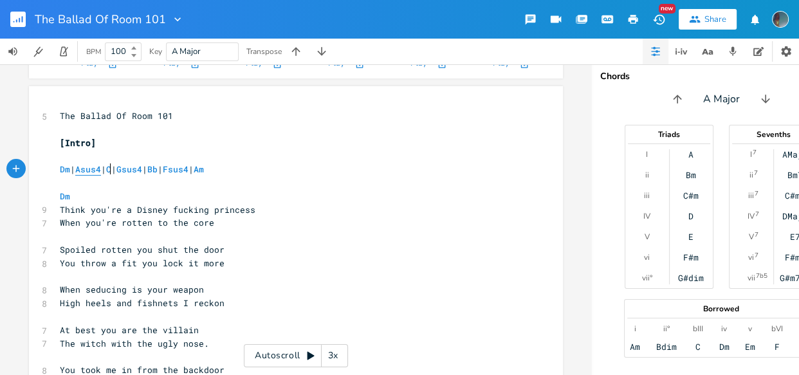
click at [101, 169] on span "Asus4" at bounding box center [88, 169] width 26 height 12
type textarea "Asus4"
drag, startPoint x: 109, startPoint y: 171, endPoint x: 79, endPoint y: 170, distance: 30.2
click at [79, 170] on span "Dm | Asus4 | C | Gsus4 | Bb | Fsus4 | Am" at bounding box center [132, 169] width 144 height 12
click at [206, 200] on pre "Dm" at bounding box center [289, 197] width 464 height 14
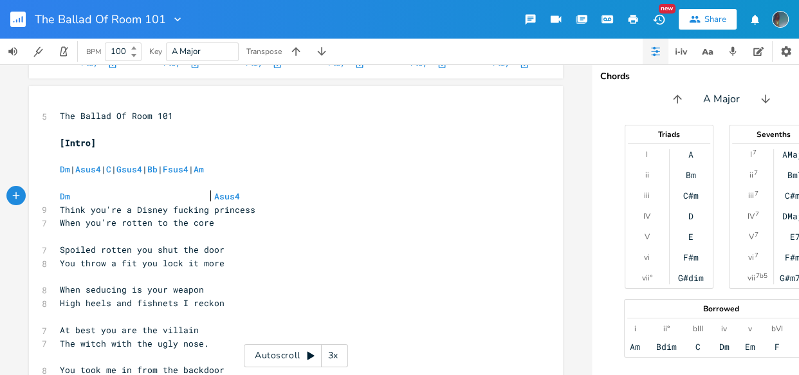
scroll to position [0, 6]
click at [252, 208] on pre "Think you're a Disney fucking princess" at bounding box center [289, 210] width 464 height 14
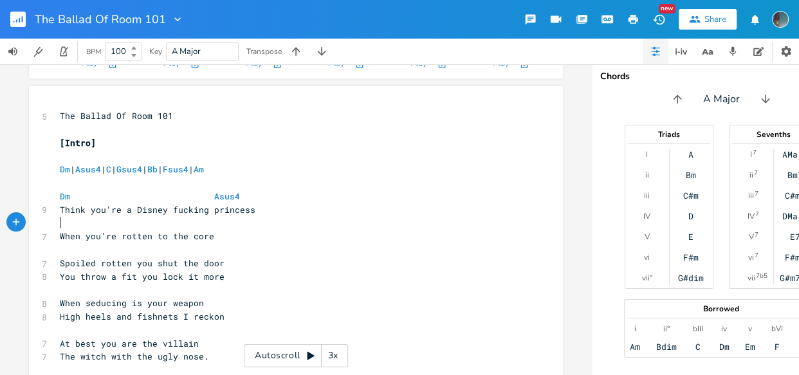
type textarea "C"
type textarea "Gsus4"
drag, startPoint x: 167, startPoint y: 168, endPoint x: 141, endPoint y: 169, distance: 25.8
click at [141, 169] on span "Dm | Asus4 | C | Gsus4 | Bb | Fsus4 | Am" at bounding box center [132, 169] width 144 height 12
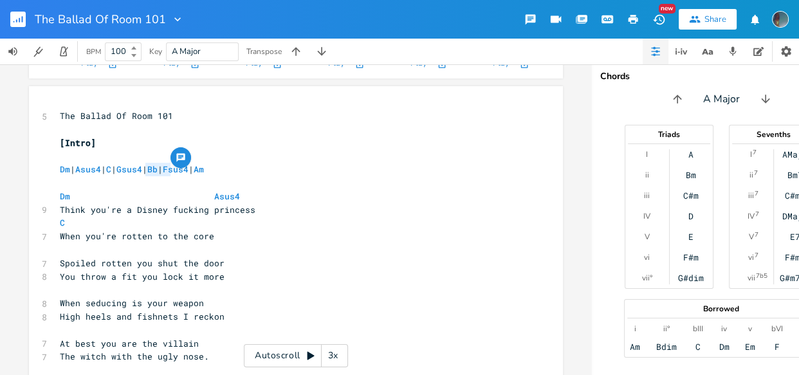
click at [186, 231] on span "When you're rotten to the core" at bounding box center [137, 236] width 154 height 12
click at [186, 225] on pre "C" at bounding box center [289, 223] width 464 height 14
click at [180, 251] on pre "​" at bounding box center [289, 250] width 464 height 14
type textarea "Bb"
drag, startPoint x: 197, startPoint y: 169, endPoint x: 181, endPoint y: 169, distance: 16.1
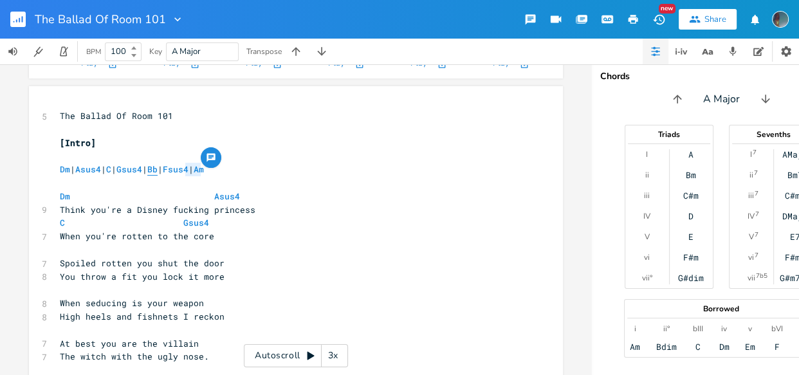
click at [181, 169] on span "Dm | Asus4 | C | Gsus4 | Bb | Fsus4 | Am" at bounding box center [132, 169] width 144 height 12
click at [111, 255] on pre "​" at bounding box center [289, 250] width 464 height 14
click at [189, 167] on span "Fsus4" at bounding box center [176, 169] width 26 height 12
type textarea "Fsus4"
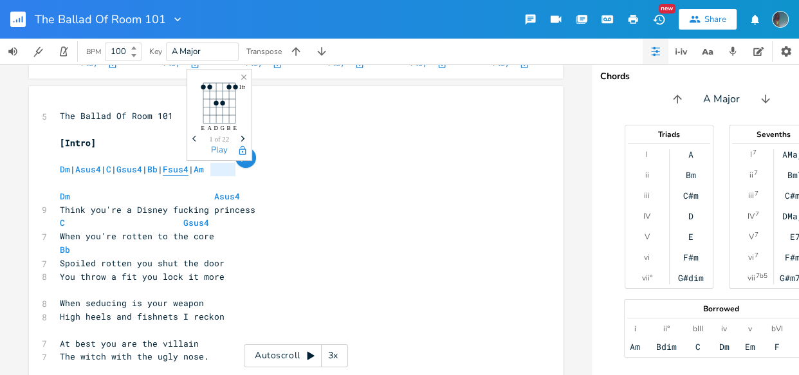
drag, startPoint x: 234, startPoint y: 168, endPoint x: 208, endPoint y: 167, distance: 25.7
click at [204, 167] on span "Dm | Asus4 | C | Gsus4 | Bb | Fsus4 | Am" at bounding box center [132, 169] width 144 height 12
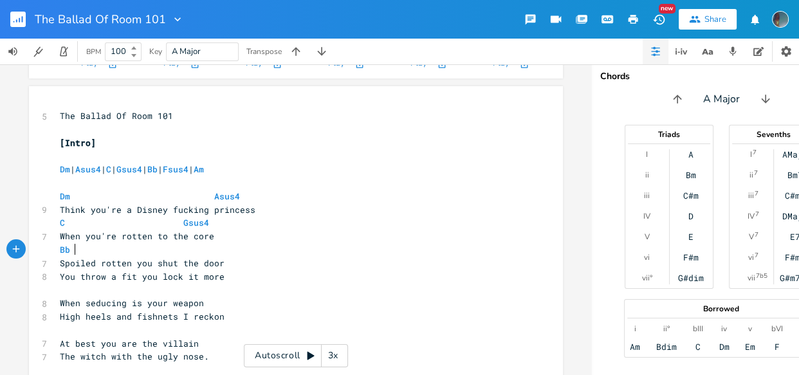
click at [181, 250] on pre "Bb" at bounding box center [289, 250] width 464 height 14
click at [235, 248] on pre "Bb Fsus4" at bounding box center [289, 250] width 464 height 14
click at [234, 257] on pre "Spoiled rotten you shut the door" at bounding box center [289, 264] width 464 height 14
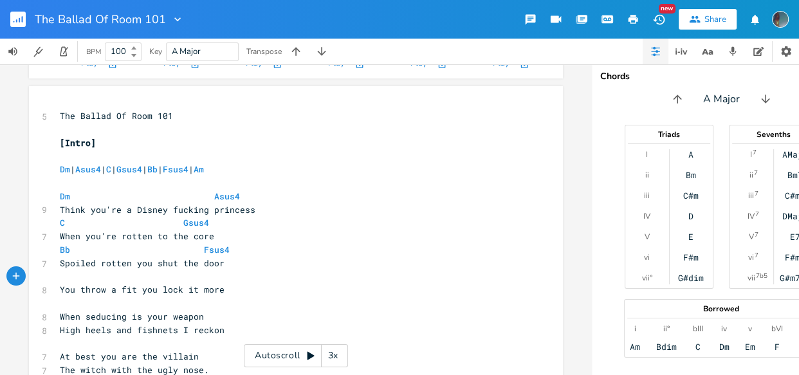
type textarea "AM"
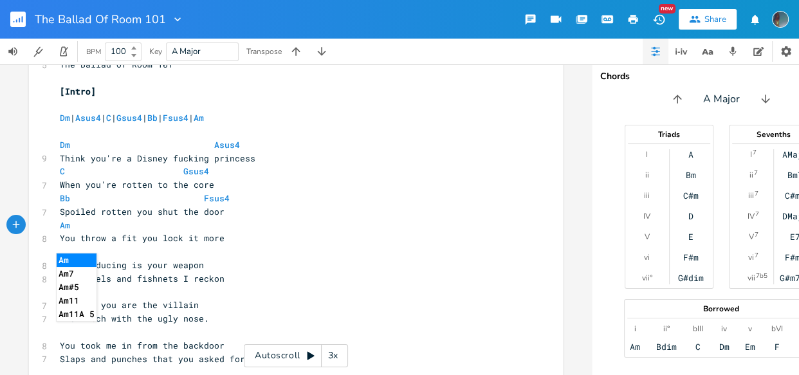
scroll to position [154, 0]
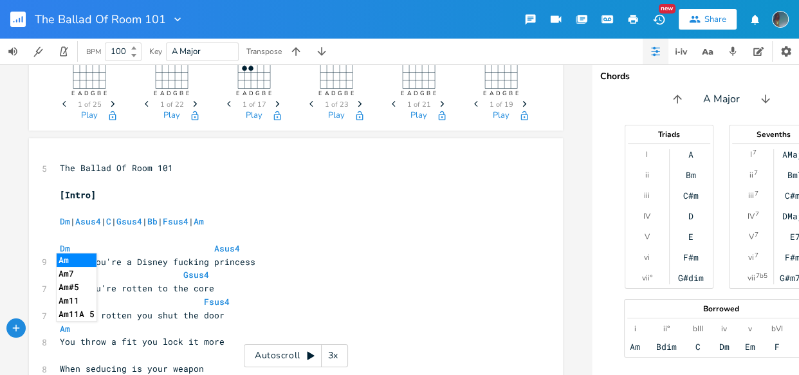
type textarea "m]"
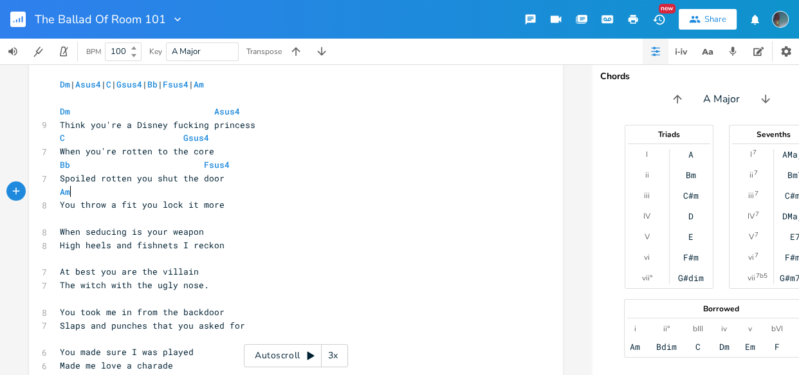
scroll to position [297, 0]
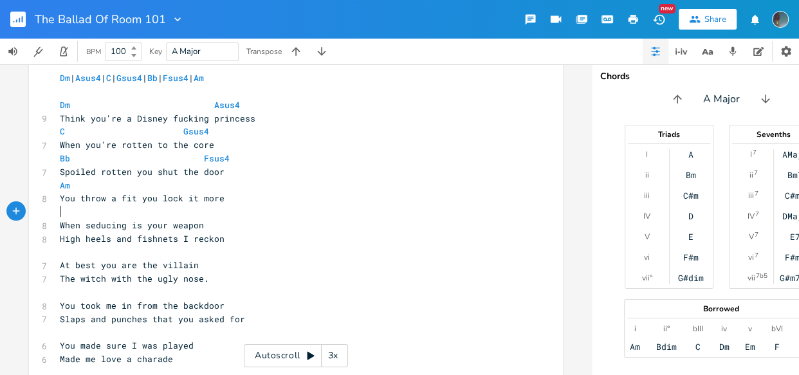
click at [219, 216] on pre "​" at bounding box center [289, 212] width 464 height 14
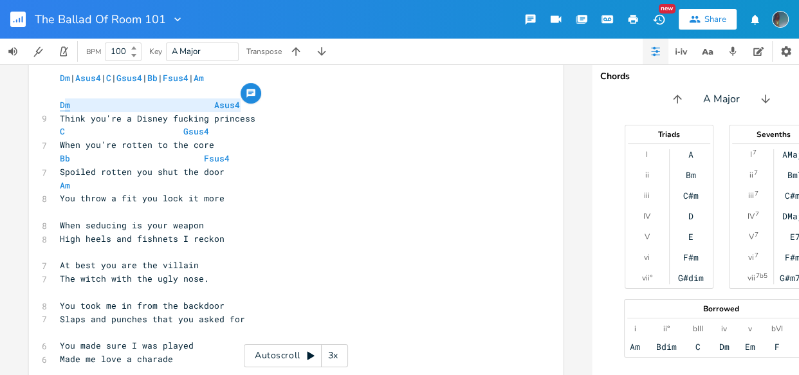
type textarea "Dm Asus4"
drag, startPoint x: 239, startPoint y: 104, endPoint x: 55, endPoint y: 107, distance: 183.4
click at [57, 107] on pre "Dm Asus4" at bounding box center [289, 105] width 464 height 14
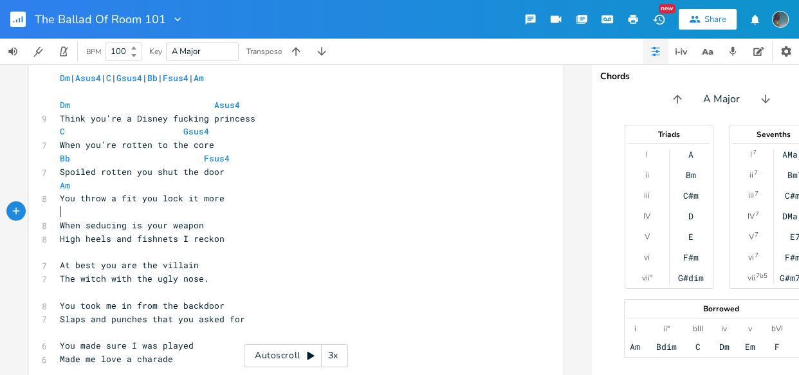
click at [77, 216] on pre "​" at bounding box center [289, 212] width 464 height 14
click at [203, 210] on span "Dm Asus4" at bounding box center [152, 212] width 185 height 12
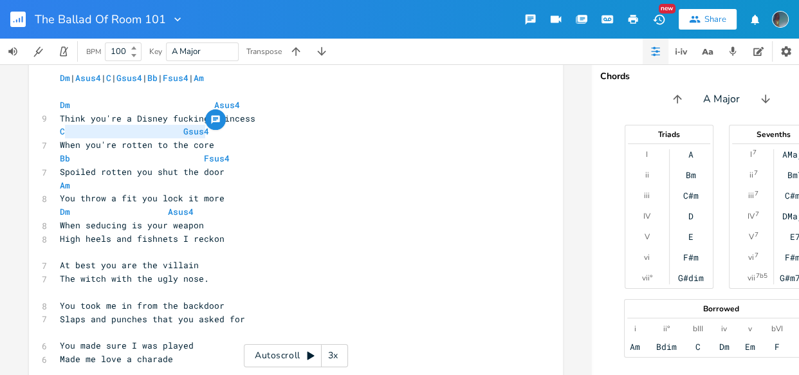
type textarea "C Gsus4"
drag, startPoint x: 205, startPoint y: 129, endPoint x: 51, endPoint y: 134, distance: 153.8
click at [201, 229] on pre "When seducing is your weapon" at bounding box center [289, 226] width 464 height 14
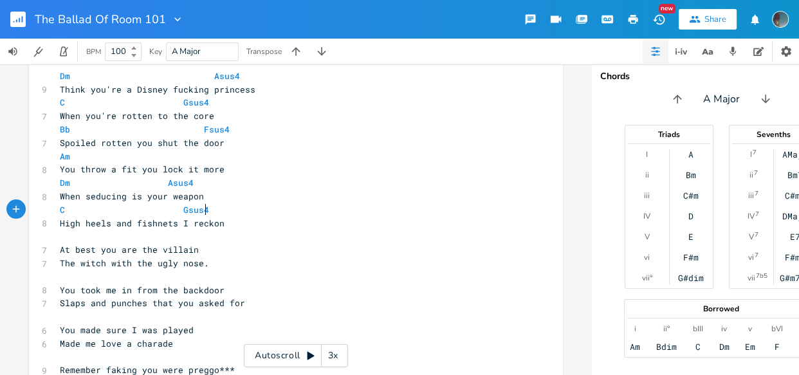
scroll to position [329, 0]
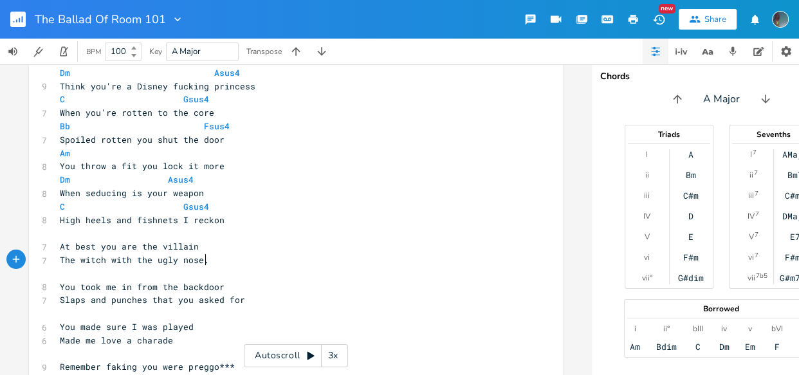
click at [207, 267] on pre "​" at bounding box center [289, 274] width 464 height 14
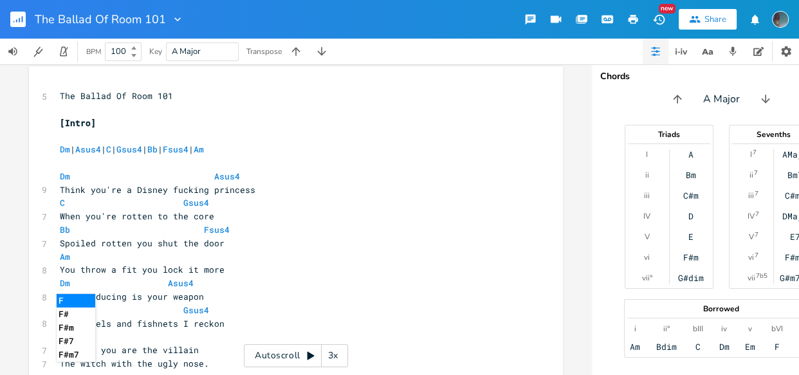
scroll to position [434, 0]
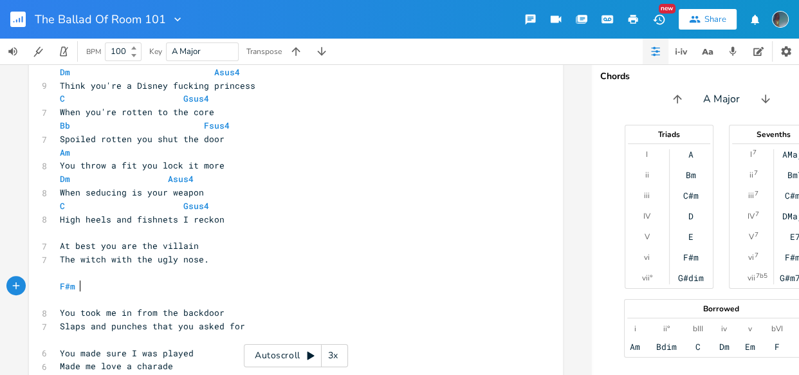
type textarea "F#m Z"
type textarea "| E"
type textarea "Bb Fsus4"
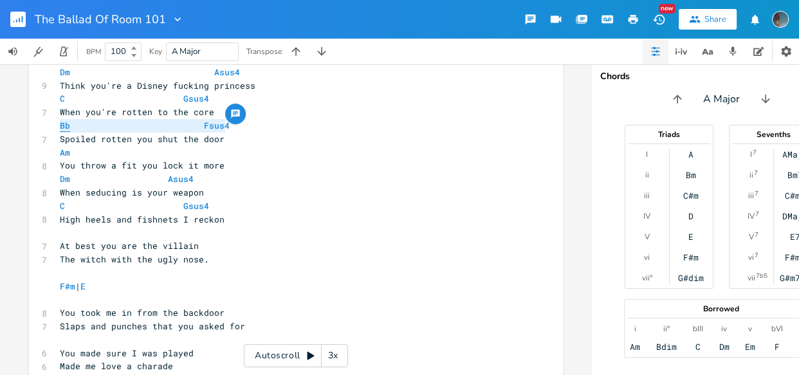
drag, startPoint x: 228, startPoint y: 123, endPoint x: 57, endPoint y: 120, distance: 171.8
click at [57, 120] on pre "Bb Fsus4" at bounding box center [289, 126] width 464 height 14
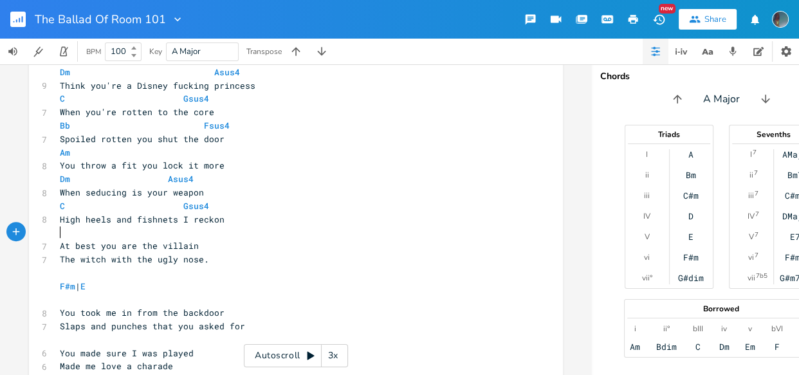
click at [112, 237] on pre "​" at bounding box center [289, 233] width 464 height 14
click at [193, 232] on span at bounding box center [193, 233] width 21 height 14
click at [211, 246] on pre "At best you are the villain" at bounding box center [289, 246] width 464 height 14
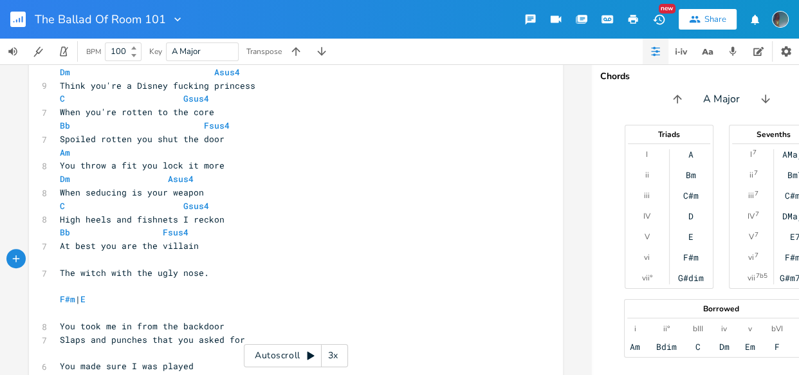
type textarea "Am"
click at [231, 266] on pre "The witch with the ugly nose." at bounding box center [289, 273] width 464 height 14
click at [234, 290] on pre "​" at bounding box center [289, 287] width 464 height 14
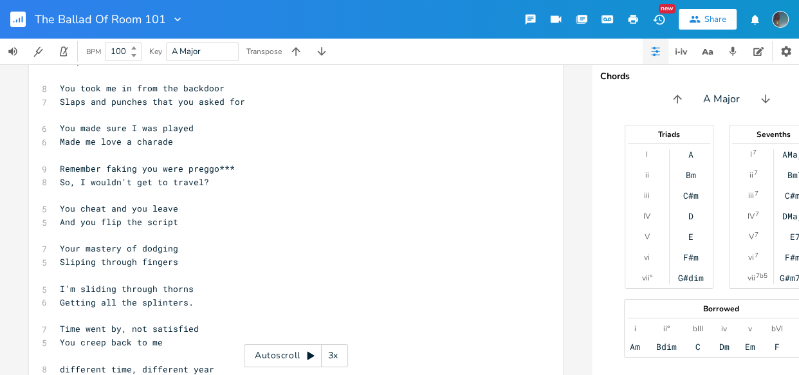
scroll to position [727, 0]
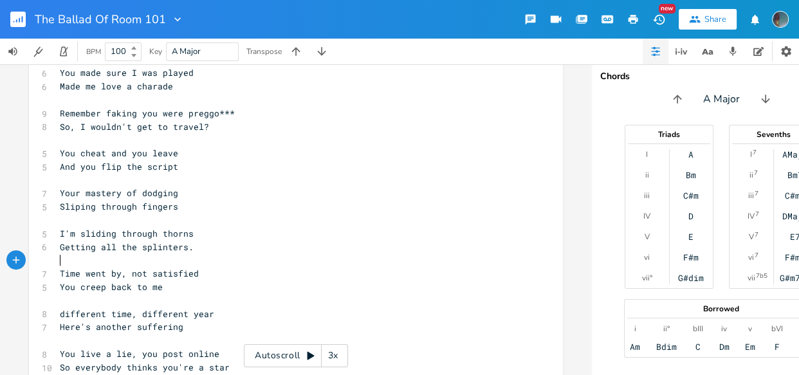
click at [195, 254] on pre "​" at bounding box center [289, 260] width 464 height 14
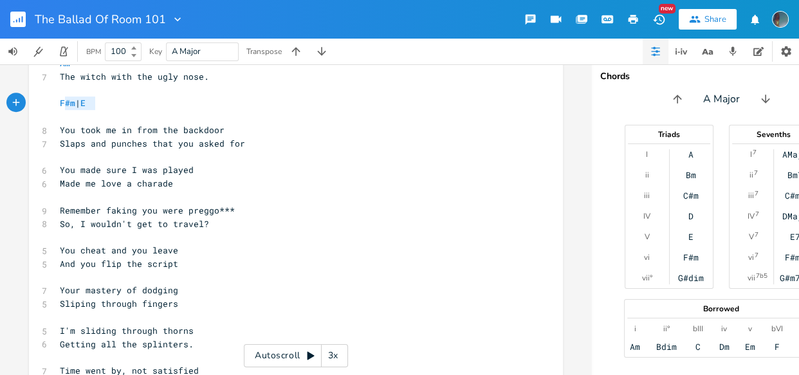
type textarea "F#m | E"
drag, startPoint x: 100, startPoint y: 105, endPoint x: 51, endPoint y: 105, distance: 48.9
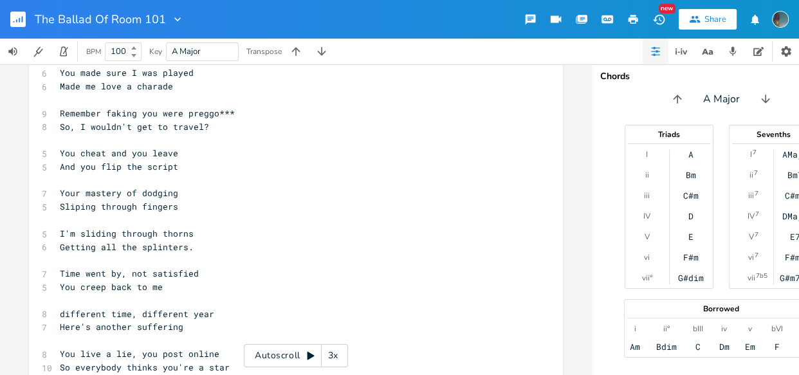
scroll to position [733, 0]
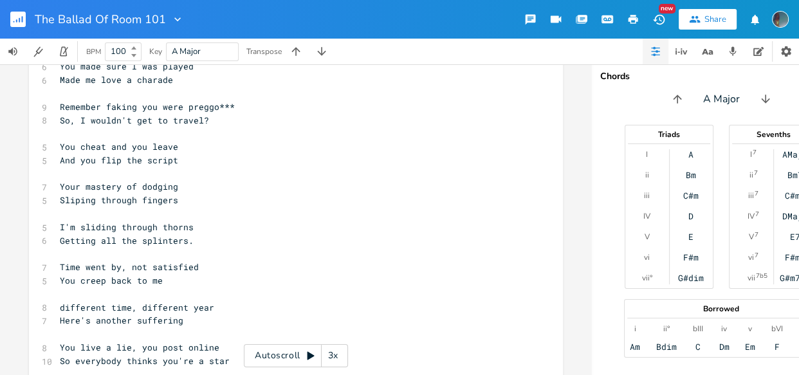
click at [193, 243] on pre "Getting all the splinters." at bounding box center [289, 241] width 464 height 14
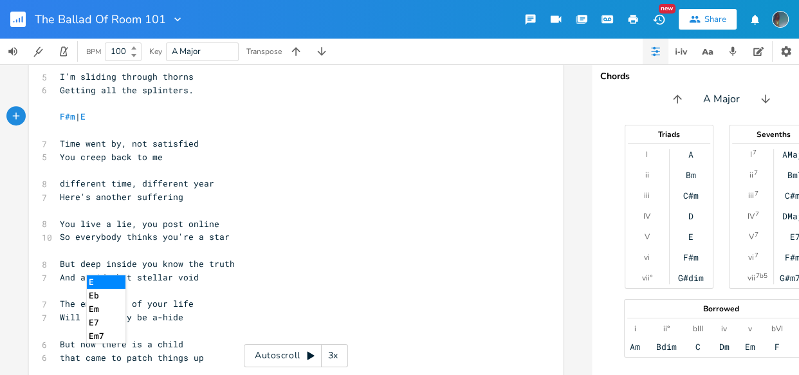
scroll to position [919, 0]
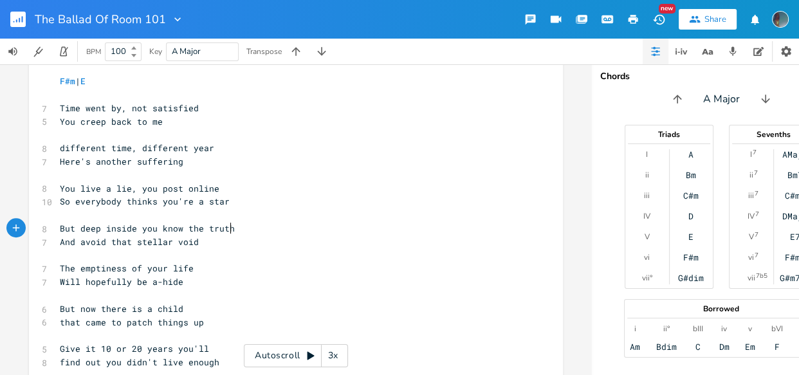
click at [233, 233] on pre "But deep inside you know the truth" at bounding box center [289, 229] width 464 height 14
click at [230, 242] on pre "And avoid that stellar void" at bounding box center [289, 242] width 464 height 14
type textarea "."
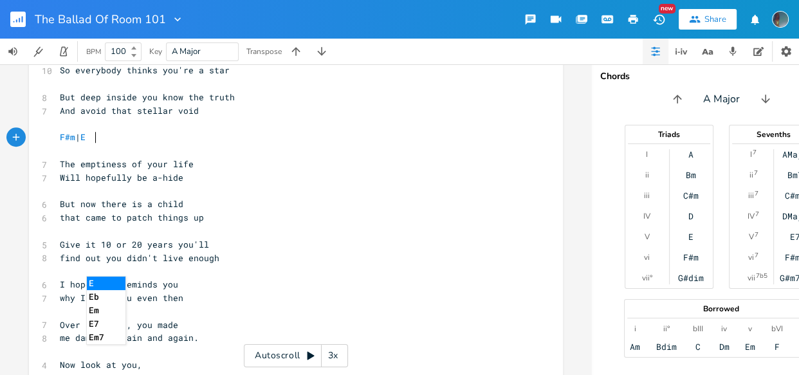
scroll to position [1062, 0]
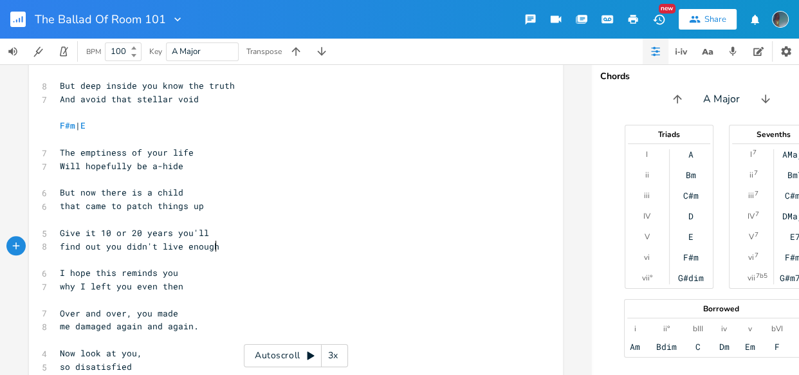
click at [226, 246] on pre "find out you didn't live enough" at bounding box center [289, 247] width 464 height 14
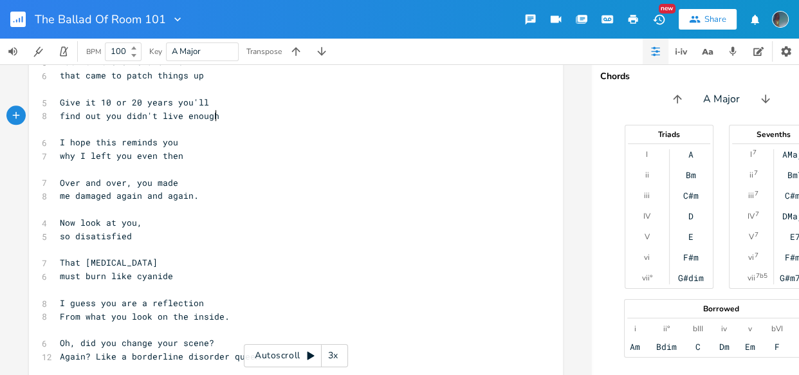
scroll to position [1204, 0]
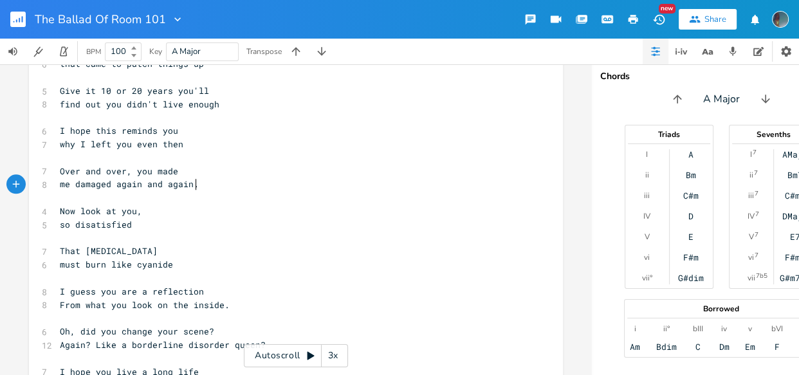
click at [208, 183] on pre "me damaged again and again." at bounding box center [289, 185] width 464 height 14
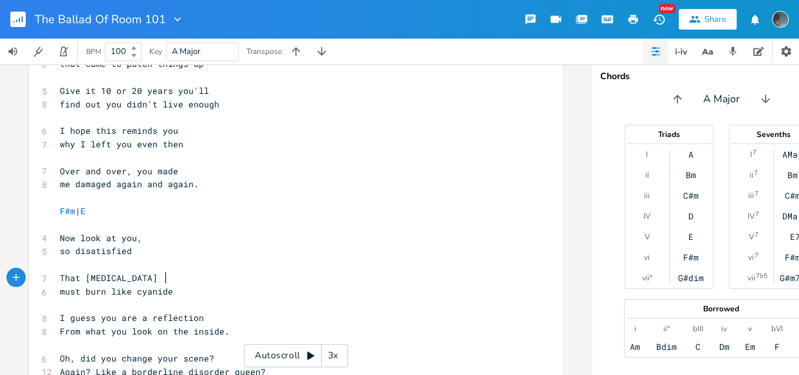
click at [214, 272] on pre "That [MEDICAL_DATA]" at bounding box center [289, 278] width 464 height 14
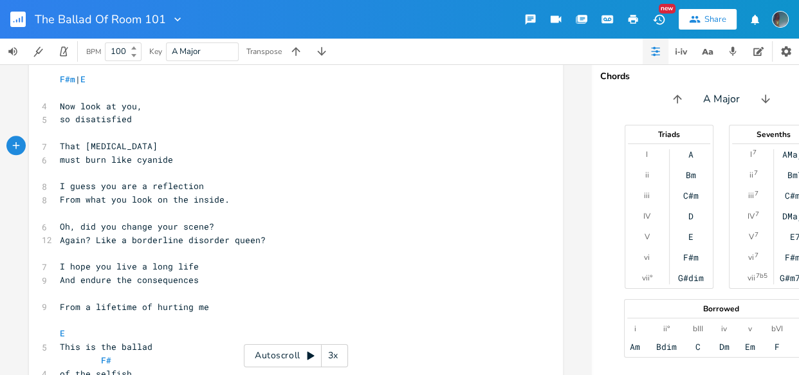
scroll to position [1346, 0]
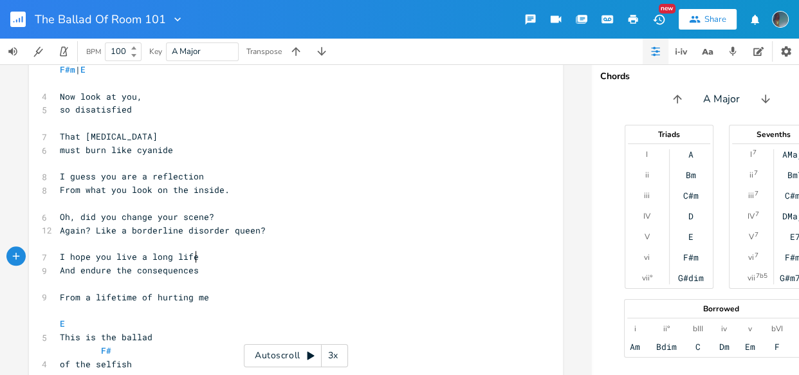
click at [226, 253] on pre "I hope you live a long life" at bounding box center [289, 257] width 464 height 14
type textarea "I hope you live a long life"
click at [225, 252] on pre "I hope you live a long life" at bounding box center [289, 257] width 464 height 14
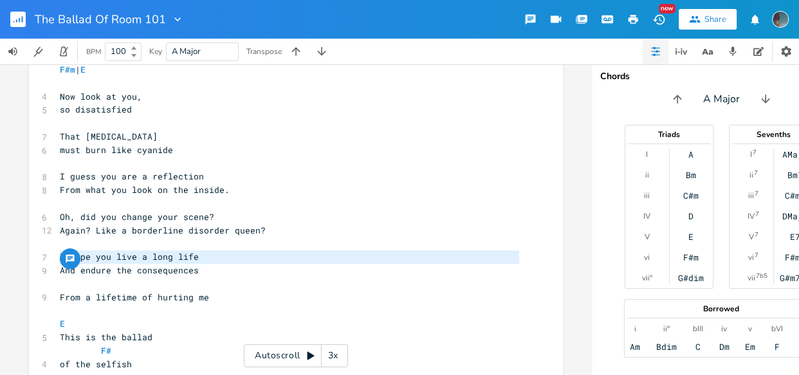
click at [253, 205] on pre "​" at bounding box center [289, 204] width 464 height 14
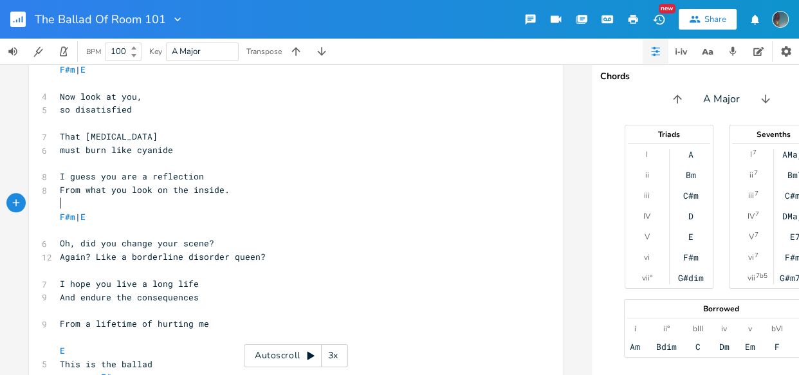
click at [282, 210] on pre "F#m | E" at bounding box center [289, 217] width 464 height 14
drag, startPoint x: 282, startPoint y: 212, endPoint x: 219, endPoint y: 216, distance: 63.2
click at [219, 216] on pre "F#m | E" at bounding box center [289, 217] width 464 height 14
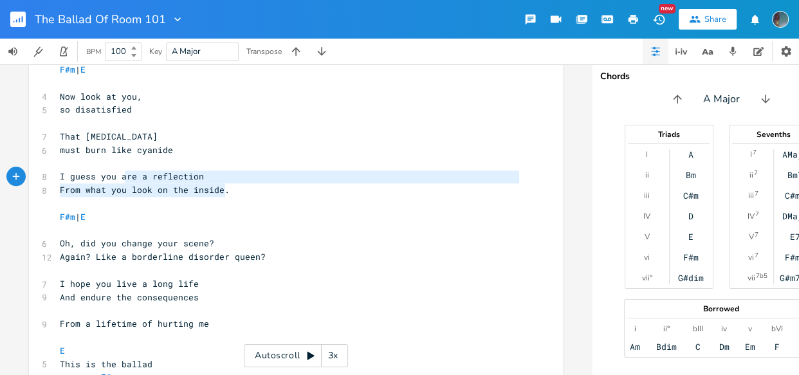
type textarea "I guess you are a reflection From what you look on the inside."
drag, startPoint x: 225, startPoint y: 192, endPoint x: 41, endPoint y: 177, distance: 185.2
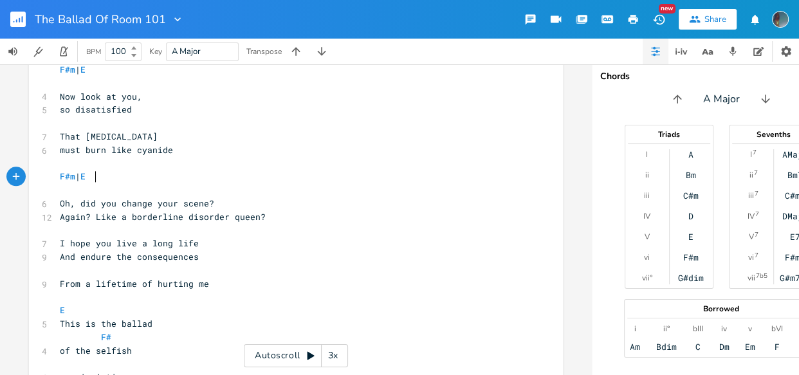
type textarea "F#m | E"
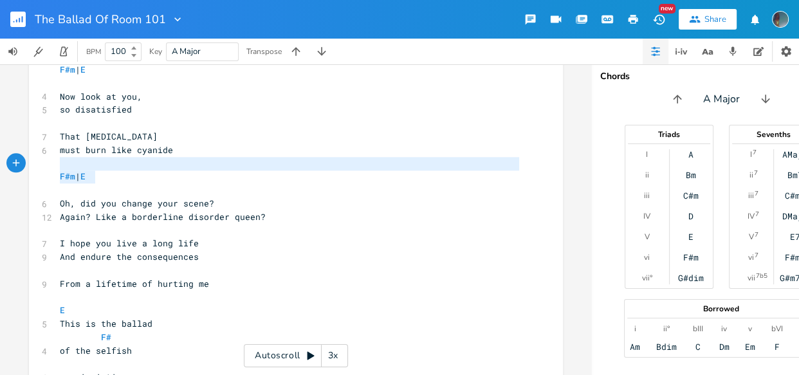
drag, startPoint x: 99, startPoint y: 178, endPoint x: 39, endPoint y: 166, distance: 61.1
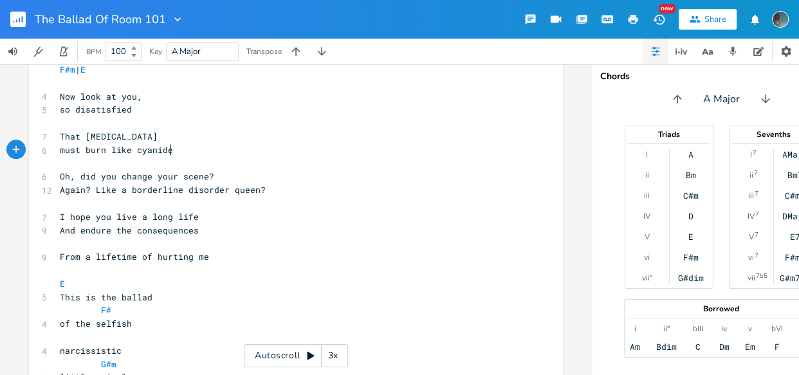
click at [231, 252] on pre "From a lifetime of hurting me" at bounding box center [289, 257] width 464 height 14
type textarea "me"
click at [287, 239] on pre "​" at bounding box center [289, 244] width 464 height 14
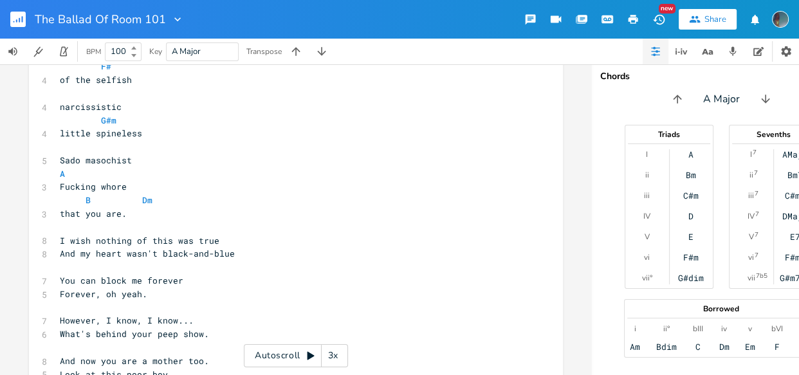
scroll to position [1594, 0]
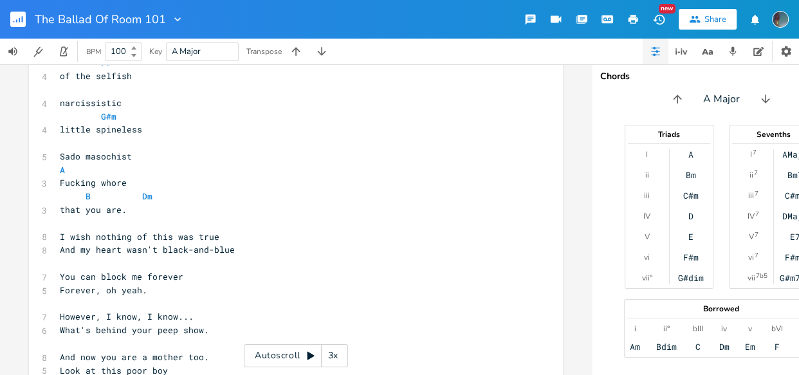
click at [133, 193] on span at bounding box center [132, 197] width 21 height 14
click at [80, 194] on span "B Dm" at bounding box center [88, 196] width 57 height 12
click at [80, 194] on span "B Dm" at bounding box center [78, 196] width 36 height 12
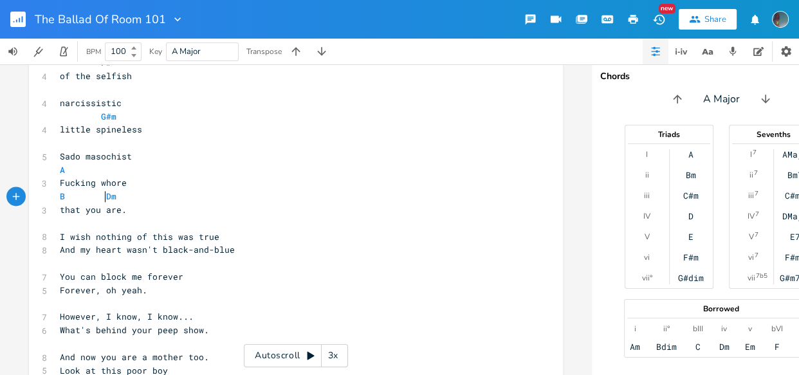
click at [81, 224] on pre "​" at bounding box center [289, 224] width 464 height 14
type textarea "Dm"
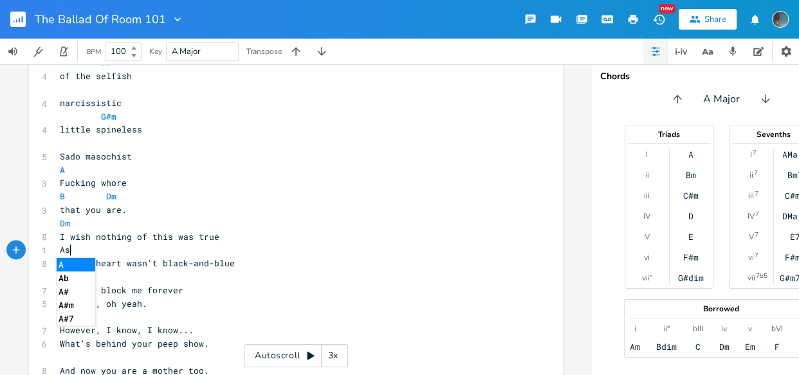
scroll to position [0, 18]
type textarea "Asus4"
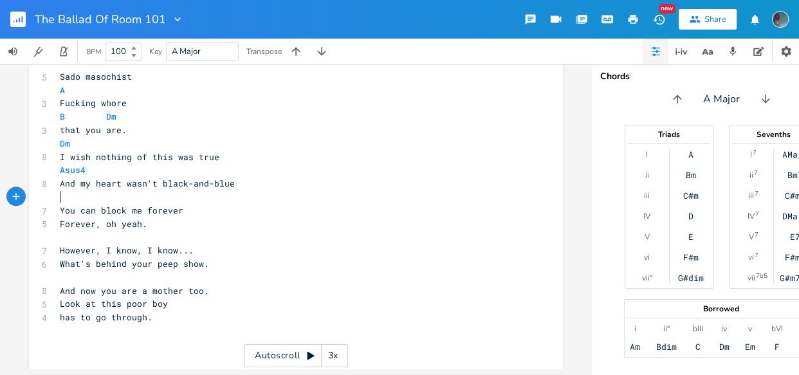
scroll to position [1683, 0]
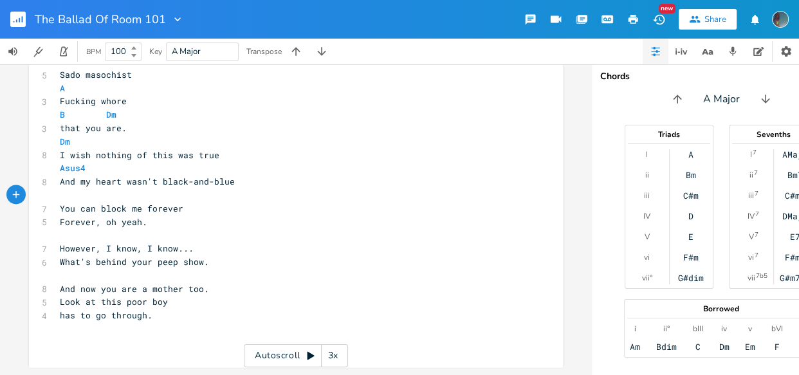
type textarea "c"
click at [182, 202] on pre "You can block me forever" at bounding box center [289, 209] width 464 height 14
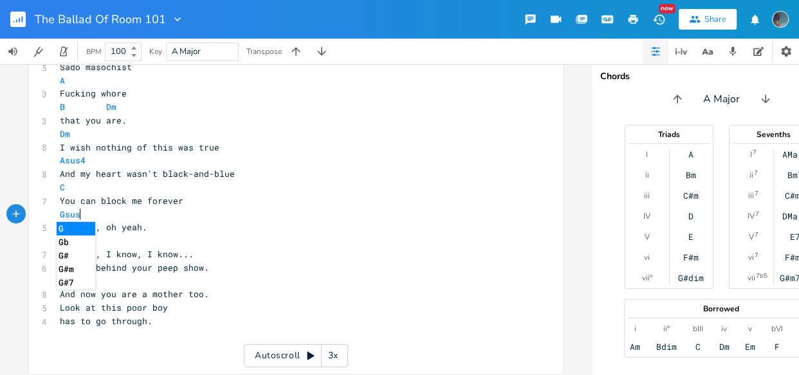
type textarea "Gsus4"
click at [189, 238] on pre "​" at bounding box center [289, 241] width 464 height 14
type textarea "DM"
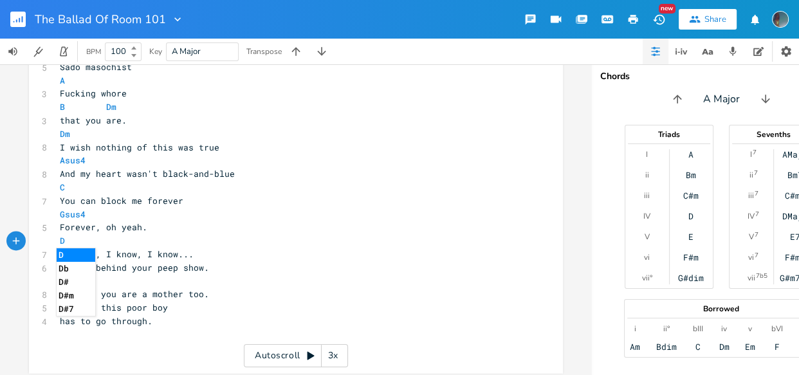
type textarea "m"
type textarea "Asus4"
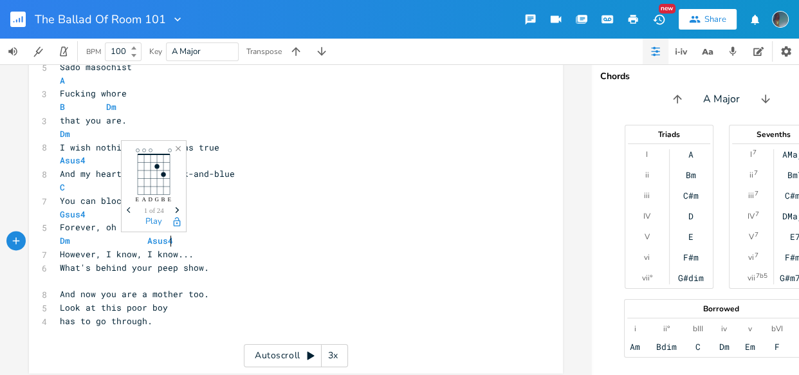
click at [194, 250] on pre "However, I know, I know..." at bounding box center [289, 255] width 464 height 14
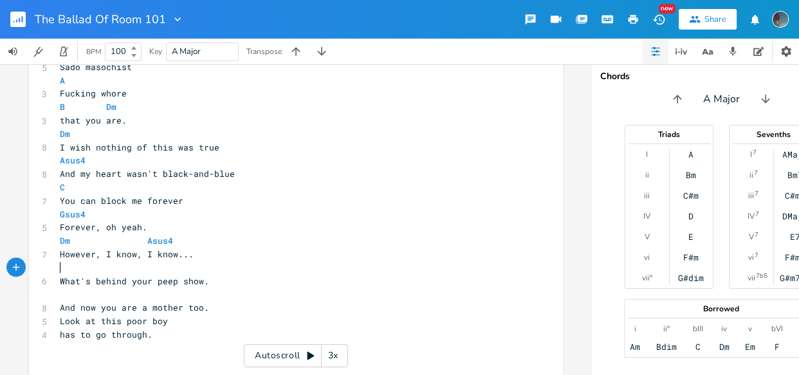
type textarea "C"
type textarea "Gsus4"
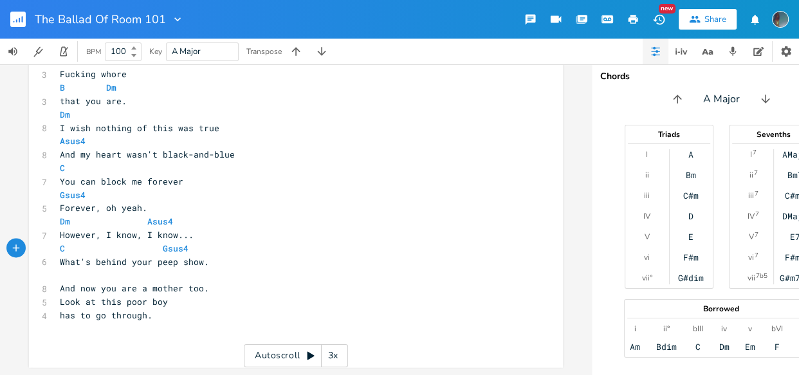
click at [194, 268] on pre "​" at bounding box center [289, 275] width 464 height 14
type textarea "DM"
type textarea "m''"
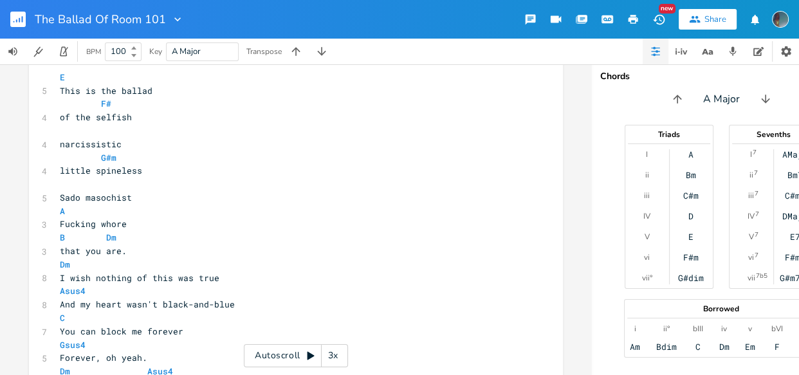
scroll to position [1559, 0]
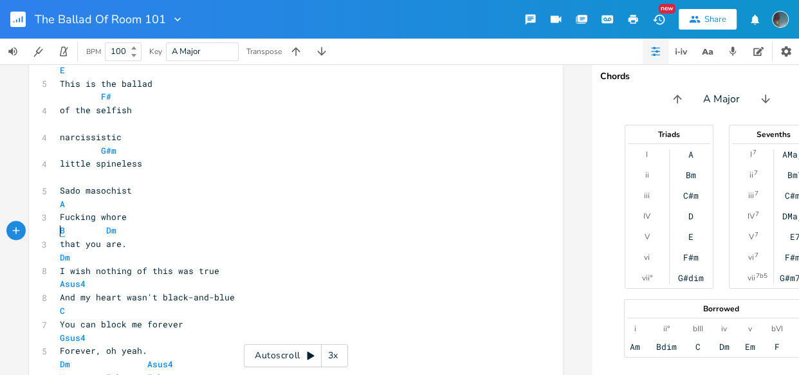
click at [60, 232] on span "B" at bounding box center [62, 231] width 5 height 12
click at [116, 228] on span "B Dm" at bounding box center [98, 231] width 77 height 12
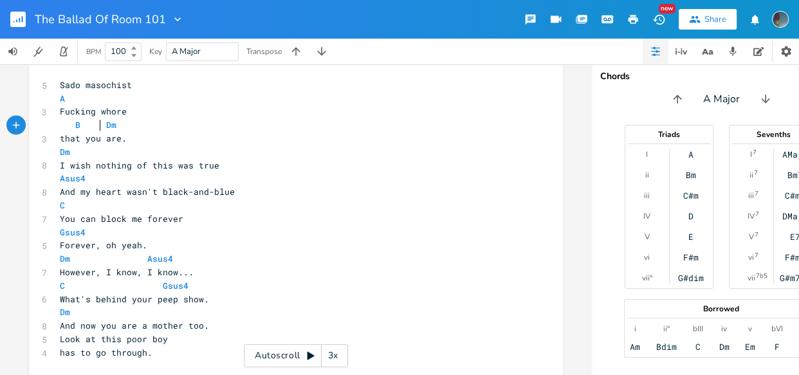
scroll to position [1675, 0]
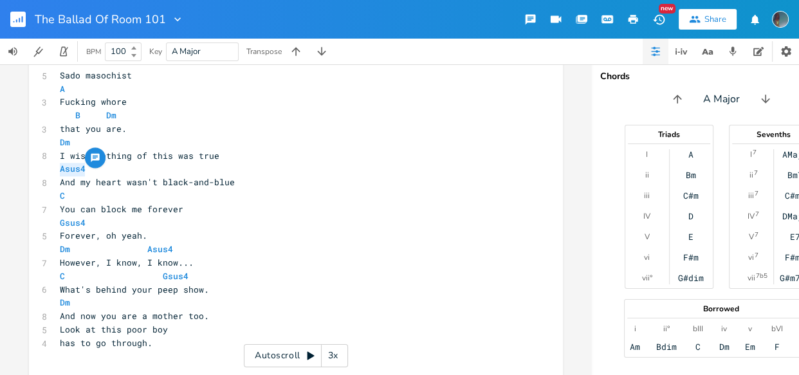
drag, startPoint x: 84, startPoint y: 167, endPoint x: 55, endPoint y: 167, distance: 29.0
click at [57, 167] on pre "Asus4" at bounding box center [289, 169] width 464 height 14
type textarea "C"
type textarea "forever"
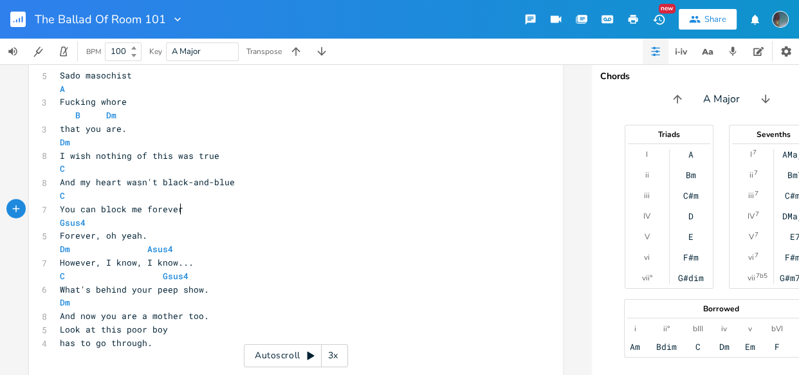
click at [288, 207] on pre "You can block me forever" at bounding box center [289, 210] width 464 height 14
drag, startPoint x: 68, startPoint y: 193, endPoint x: 53, endPoint y: 191, distance: 14.3
click at [57, 191] on pre "C" at bounding box center [289, 196] width 464 height 14
type textarea "Bb"
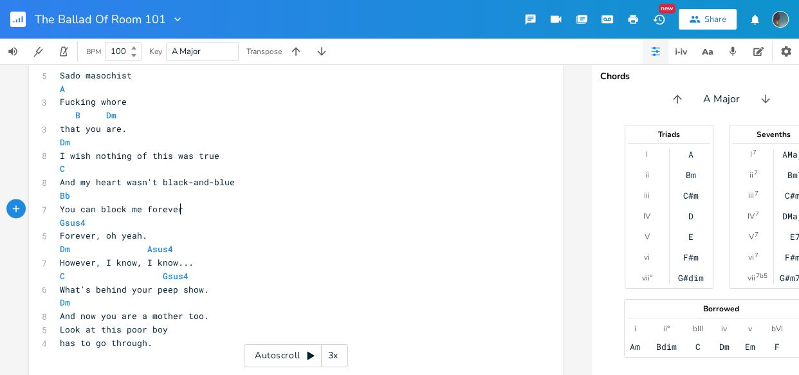
click at [228, 216] on pre "Gsus4" at bounding box center [289, 223] width 464 height 14
drag, startPoint x: 81, startPoint y: 225, endPoint x: 56, endPoint y: 225, distance: 25.1
click at [57, 225] on pre "Gsus4" at bounding box center [289, 223] width 464 height 14
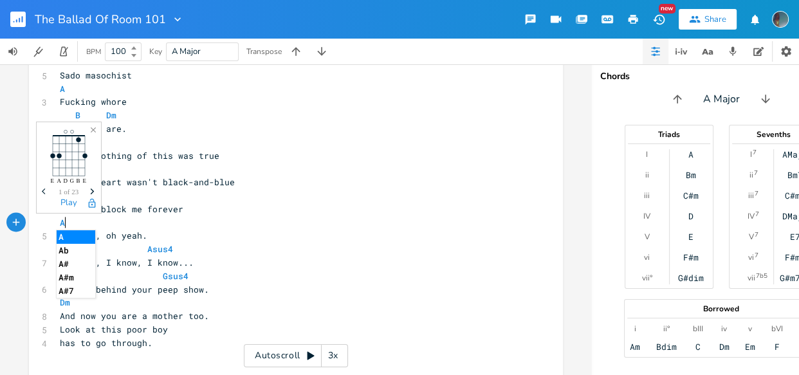
type textarea "Am"
click at [248, 215] on pre "You can block me forever" at bounding box center [289, 210] width 464 height 14
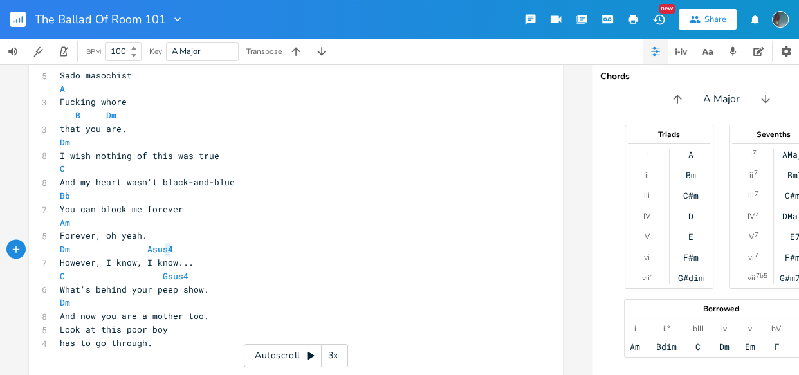
type textarea "Asus4"
drag, startPoint x: 172, startPoint y: 249, endPoint x: 136, endPoint y: 246, distance: 36.1
click at [136, 246] on pre "Dm Asus4" at bounding box center [289, 250] width 464 height 14
click at [201, 275] on pre "C Gsus4" at bounding box center [289, 277] width 464 height 14
click at [172, 249] on pre "Dm" at bounding box center [289, 250] width 464 height 14
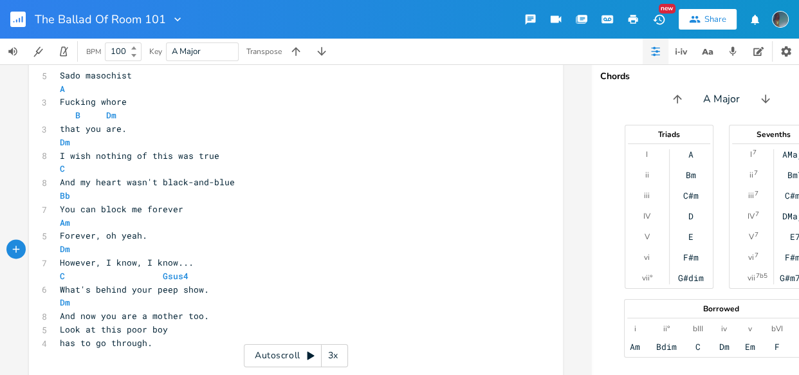
type textarea "C"
drag, startPoint x: 66, startPoint y: 278, endPoint x: 57, endPoint y: 278, distance: 8.4
click at [60, 278] on span "C Gsus4" at bounding box center [124, 276] width 129 height 12
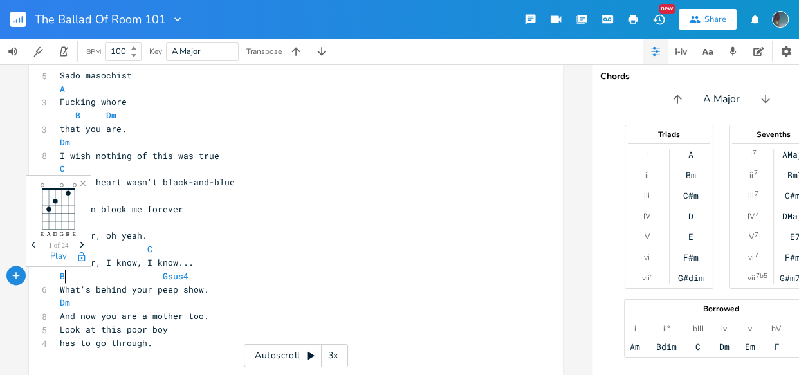
type textarea "Bb"
click at [196, 274] on pre "Bb Gsus4" at bounding box center [289, 277] width 464 height 14
drag, startPoint x: 187, startPoint y: 274, endPoint x: 157, endPoint y: 277, distance: 30.3
click at [157, 277] on pre "Bb Gsus4" at bounding box center [289, 277] width 464 height 14
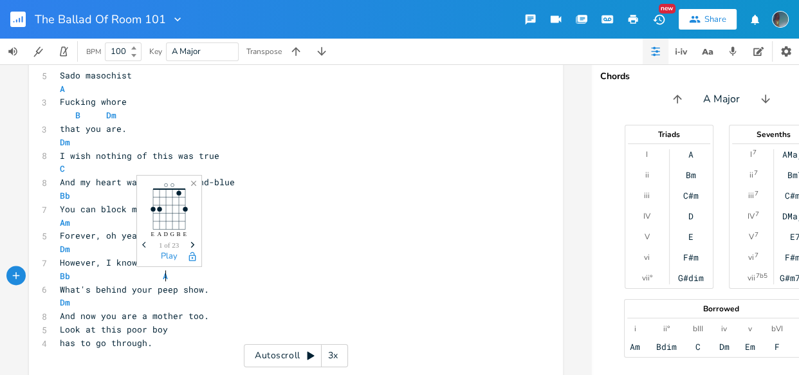
scroll to position [0, 13]
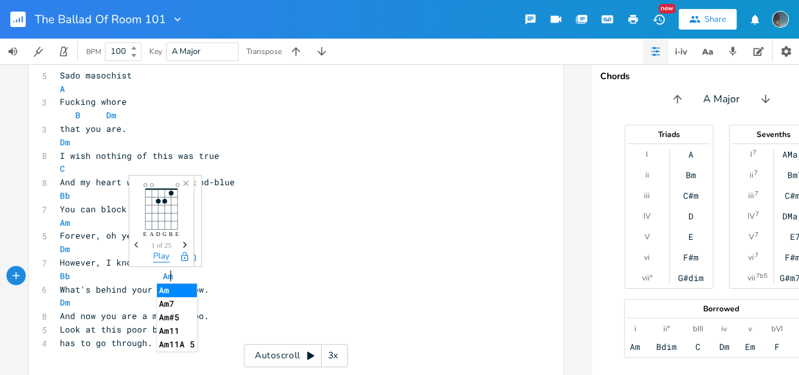
type textarea "Am"
click at [167, 252] on button "Play" at bounding box center [161, 257] width 17 height 11
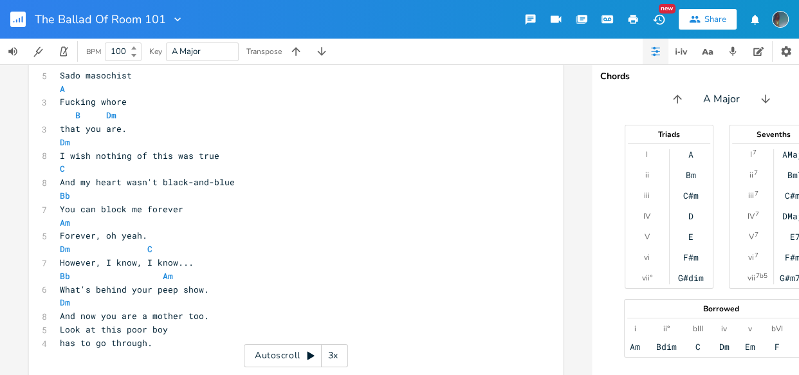
click at [122, 304] on span at bounding box center [132, 303] width 21 height 14
type textarea "Asus4"
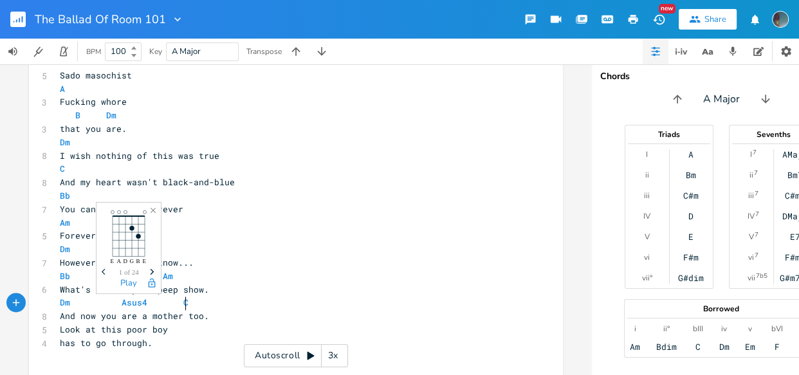
type textarea "C"
type textarea "Gsys4"
type textarea "ys"
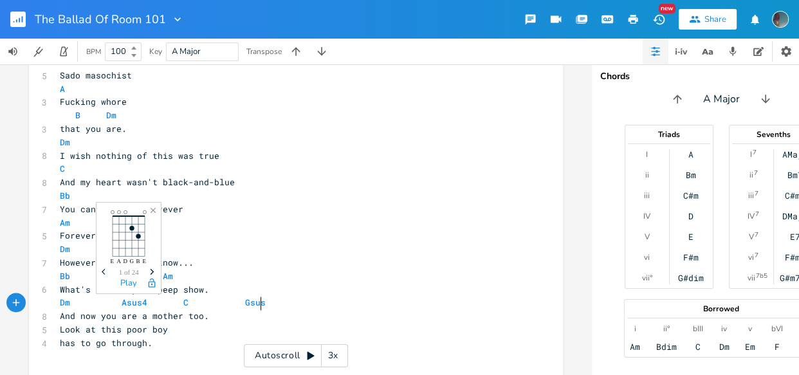
type textarea "us5"
type textarea "4"
type textarea "Bb"
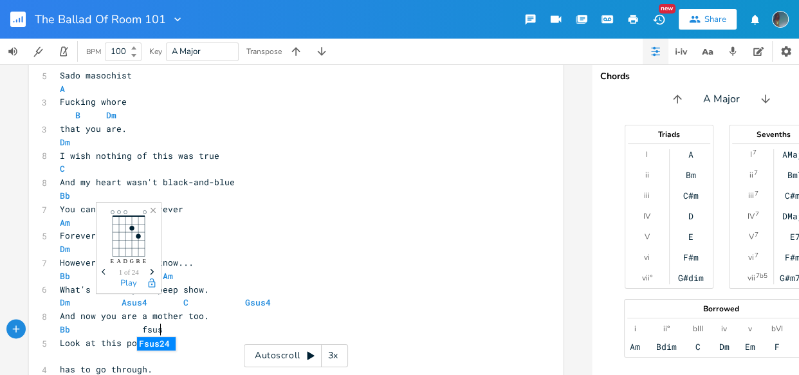
type textarea "fsus3"
type textarea "4"
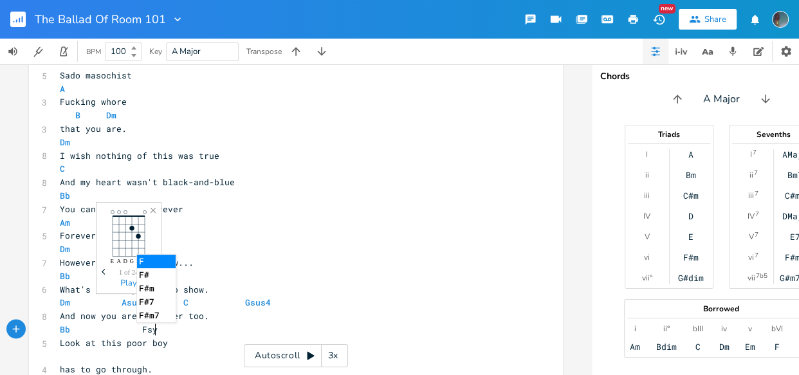
type textarea "Fsys"
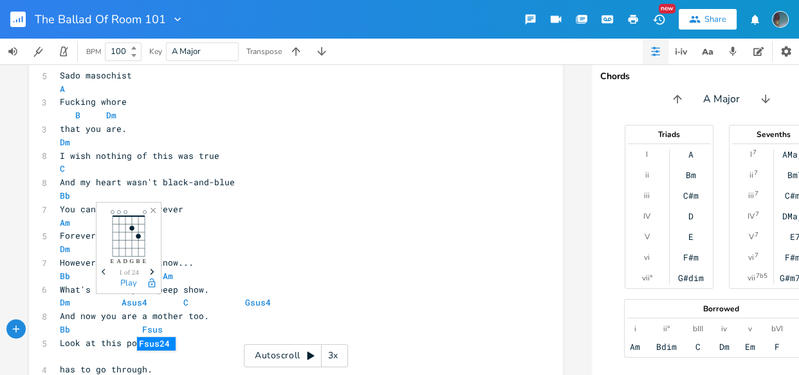
type textarea "us2"
type textarea "3"
type textarea "4"
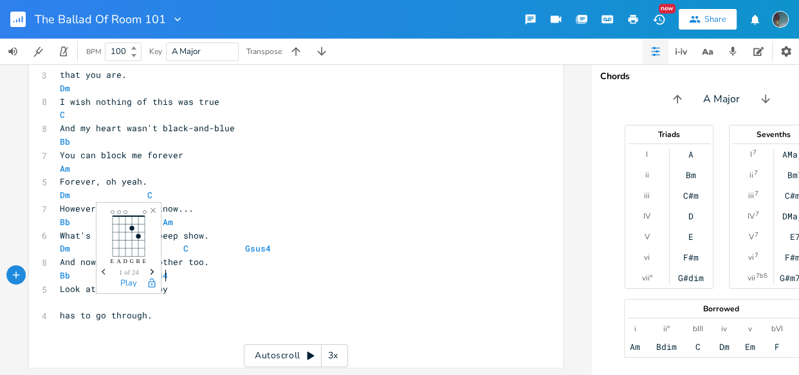
click at [161, 309] on pre "has to go through." at bounding box center [289, 316] width 464 height 14
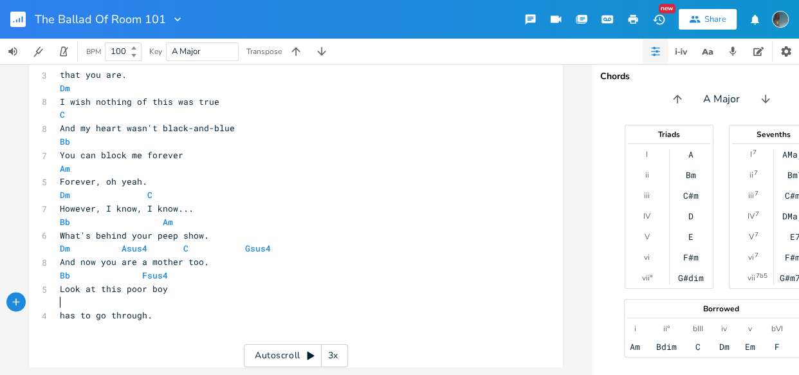
click at [165, 297] on pre "​" at bounding box center [289, 303] width 464 height 14
type textarea "a"
type textarea "Am"
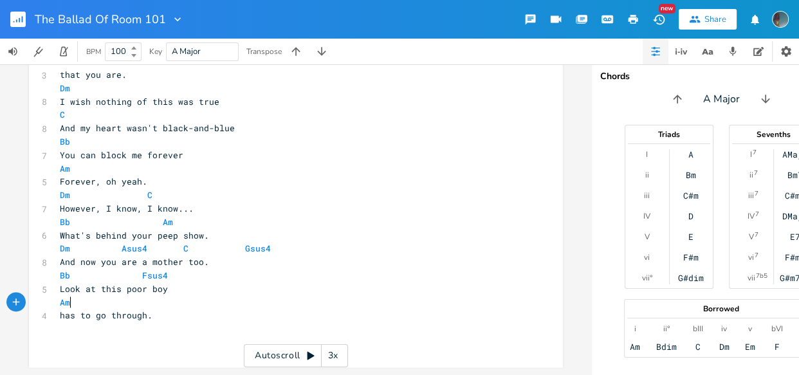
scroll to position [0, 13]
click at [167, 311] on pre "has to go through." at bounding box center [289, 316] width 464 height 14
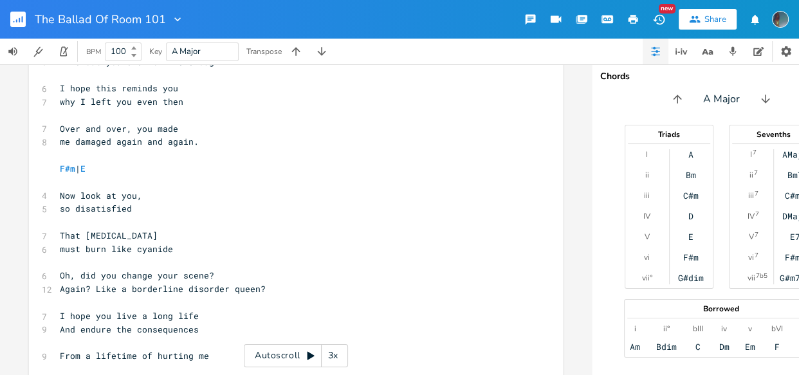
scroll to position [1245, 0]
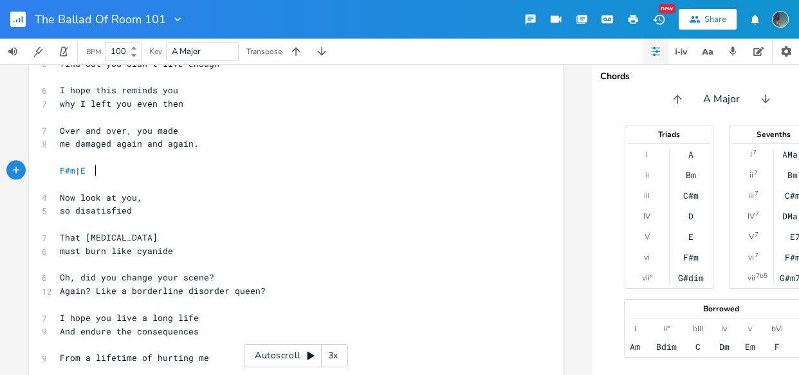
type textarea "F#m | E"
drag, startPoint x: 93, startPoint y: 173, endPoint x: 48, endPoint y: 173, distance: 45.7
click at [48, 173] on div "F#m | E x 5 The Ballad Of Room 101 ​ [Intro] ​ Dm | Asus4 | C | Gsus4 | Bb | Fs…" at bounding box center [296, 14] width 534 height 1727
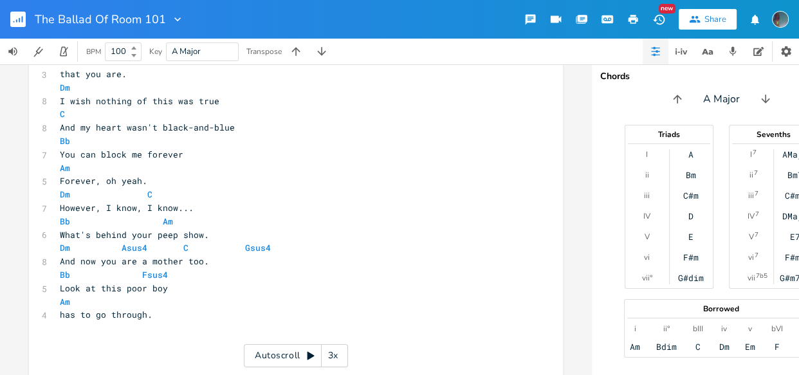
scroll to position [1763, 0]
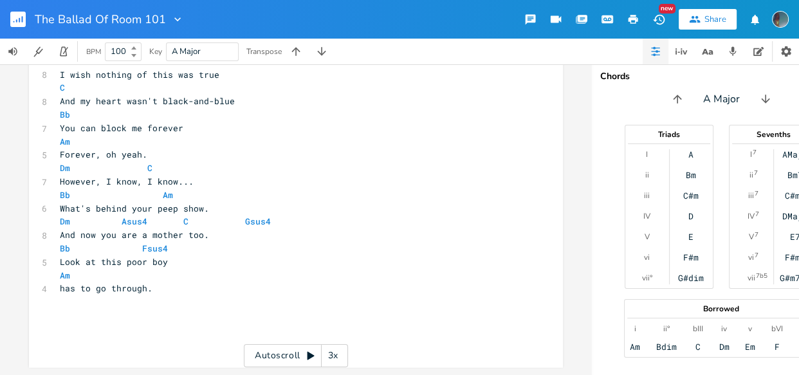
click at [108, 309] on pre "​" at bounding box center [289, 316] width 464 height 14
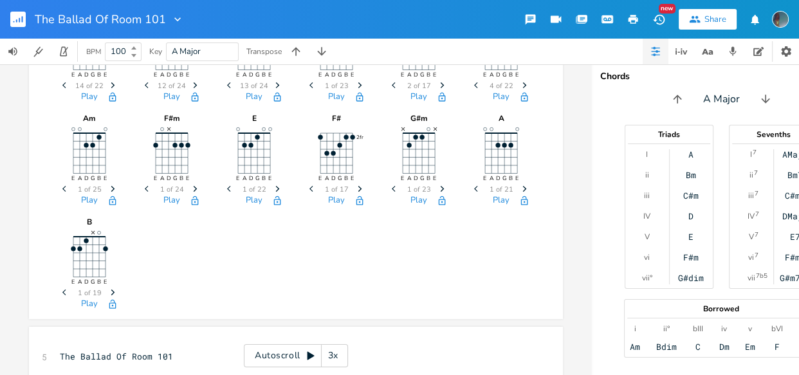
scroll to position [0, 0]
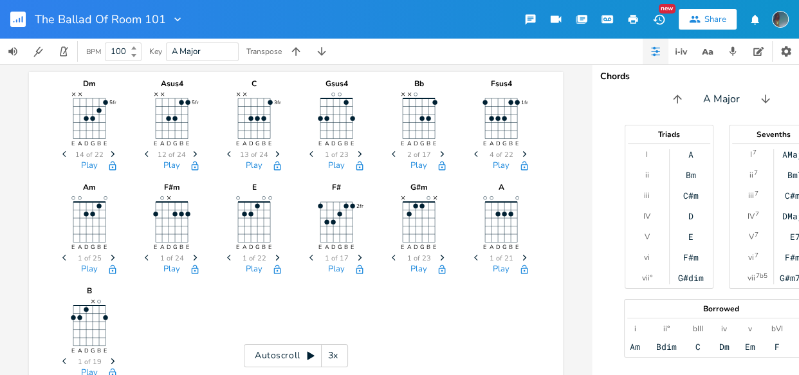
click at [356, 152] on icon "Next" at bounding box center [359, 154] width 7 height 7
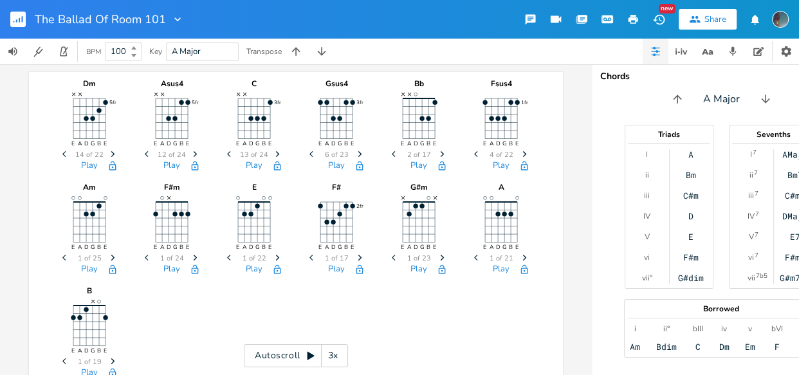
click at [356, 152] on icon "Next" at bounding box center [359, 154] width 7 height 7
click at [516, 151] on span "Next" at bounding box center [524, 154] width 17 height 23
click at [474, 153] on icon "button" at bounding box center [475, 154] width 3 height 6
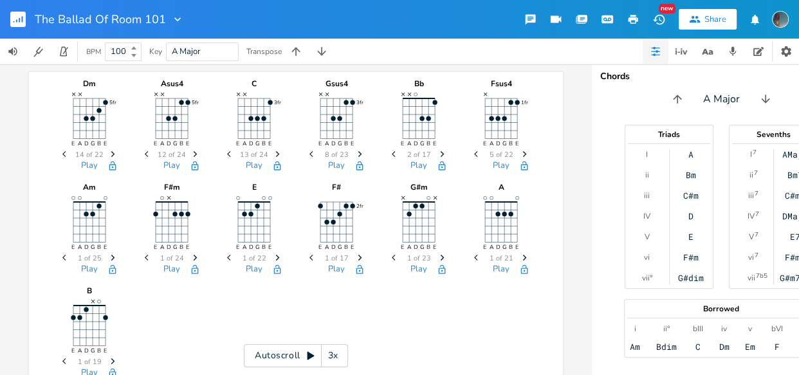
click at [521, 152] on icon "Next" at bounding box center [524, 154] width 7 height 7
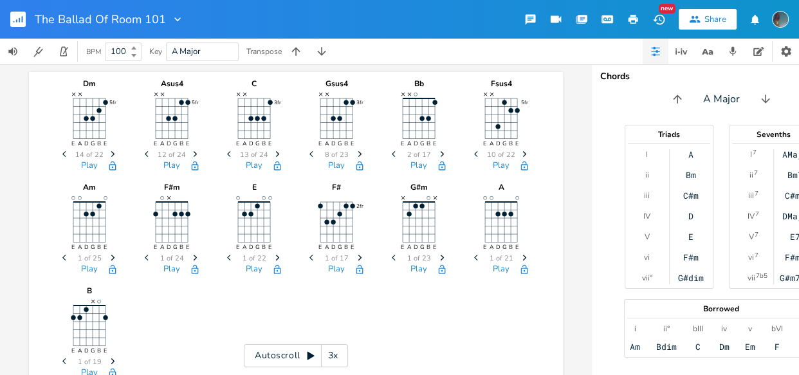
click at [521, 152] on icon "Next" at bounding box center [524, 154] width 7 height 7
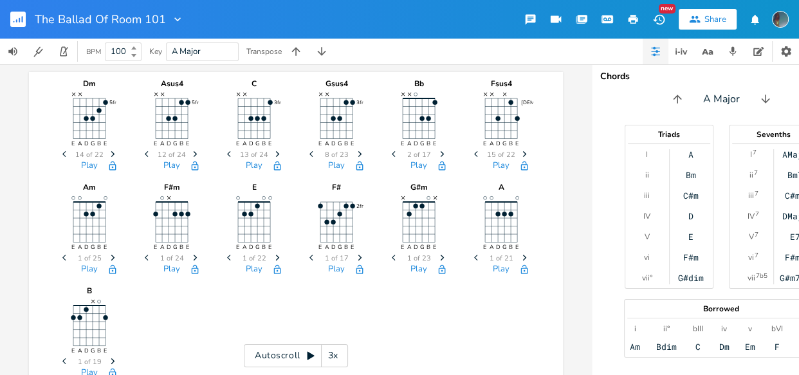
click at [521, 152] on icon "Next" at bounding box center [524, 154] width 7 height 7
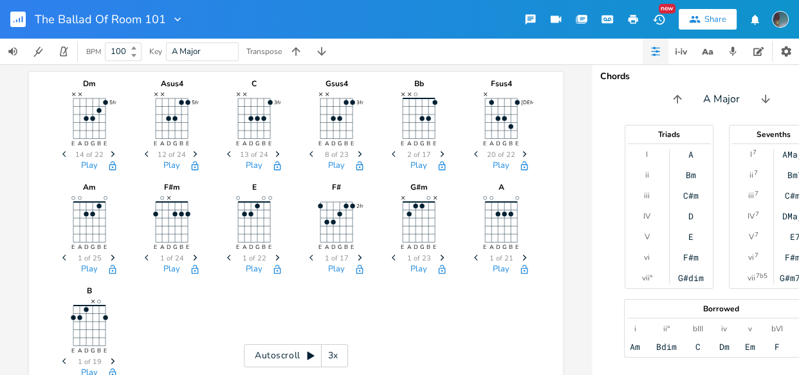
click at [521, 152] on icon "Next" at bounding box center [524, 154] width 7 height 7
